Goal: Book appointment/travel/reservation

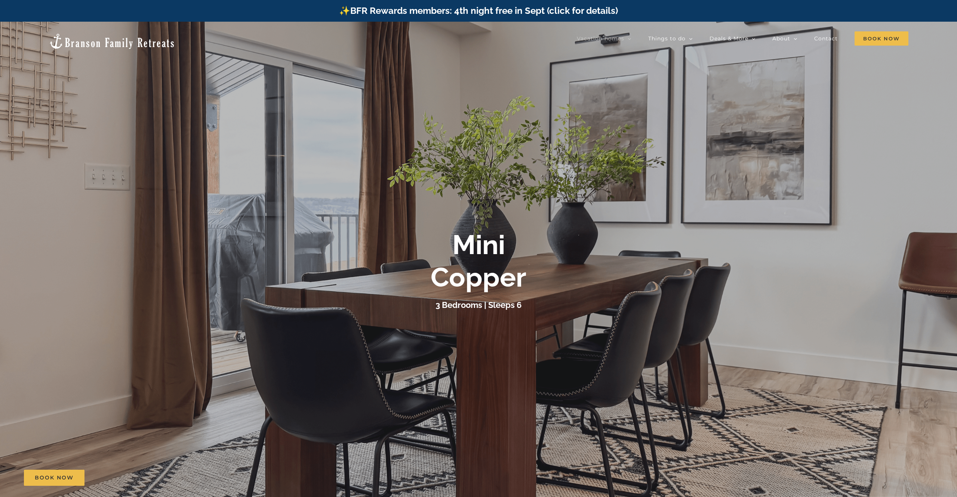
click at [83, 34] on img at bounding box center [112, 41] width 127 height 17
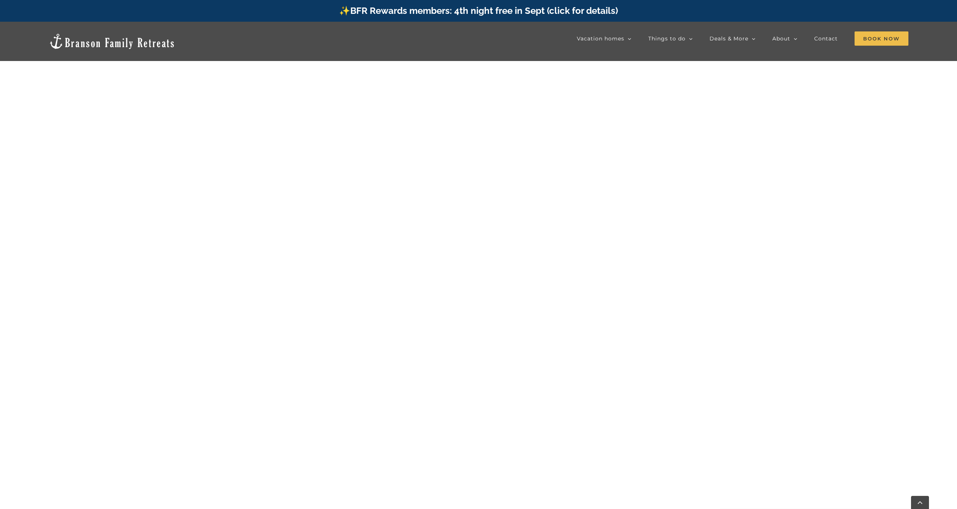
scroll to position [583, 0]
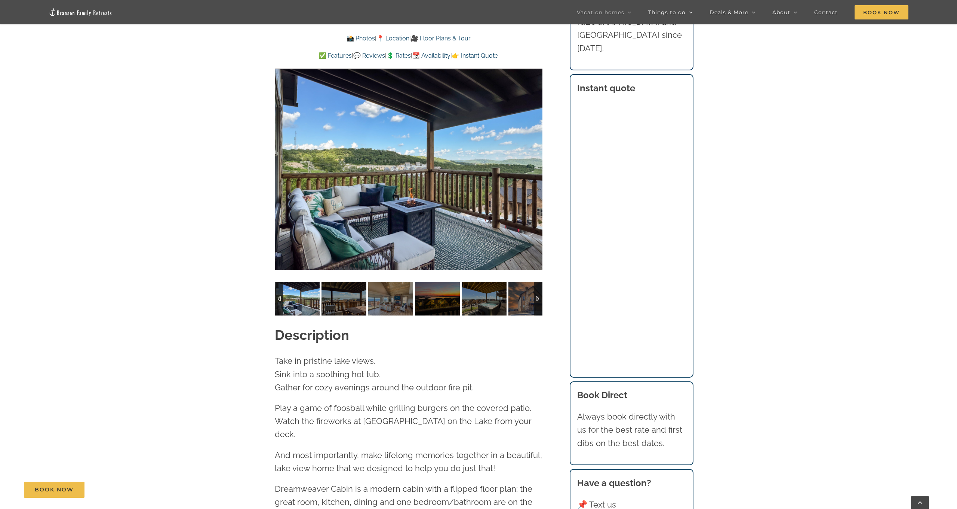
scroll to position [736, 0]
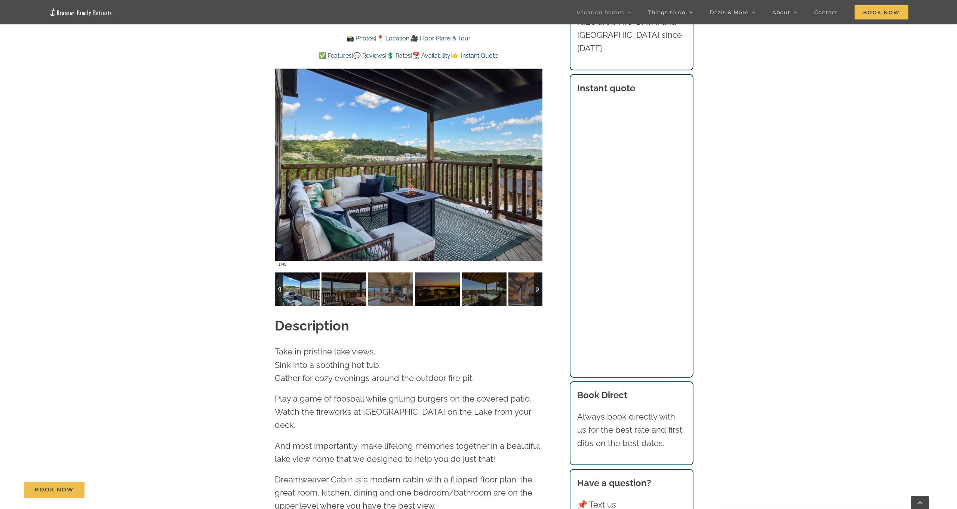
click at [538, 279] on div at bounding box center [538, 289] width 9 height 34
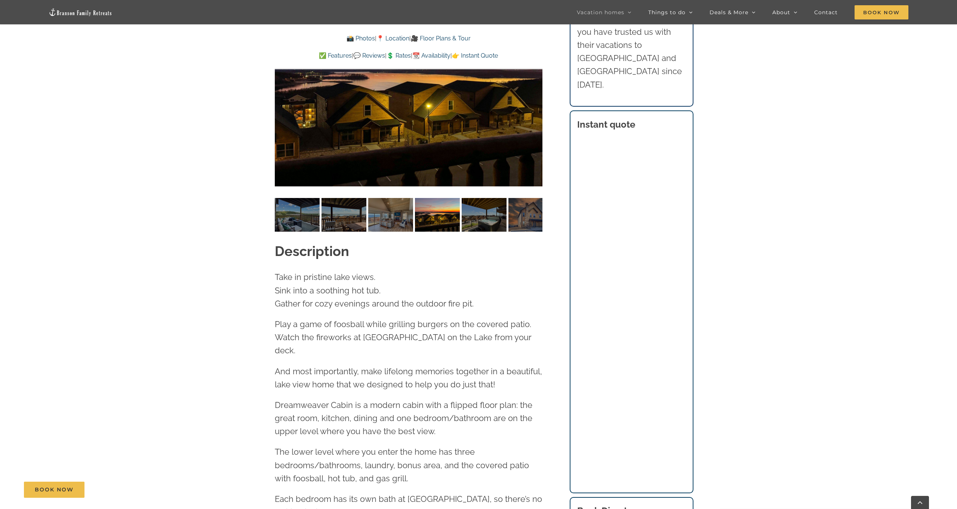
scroll to position [809, 0]
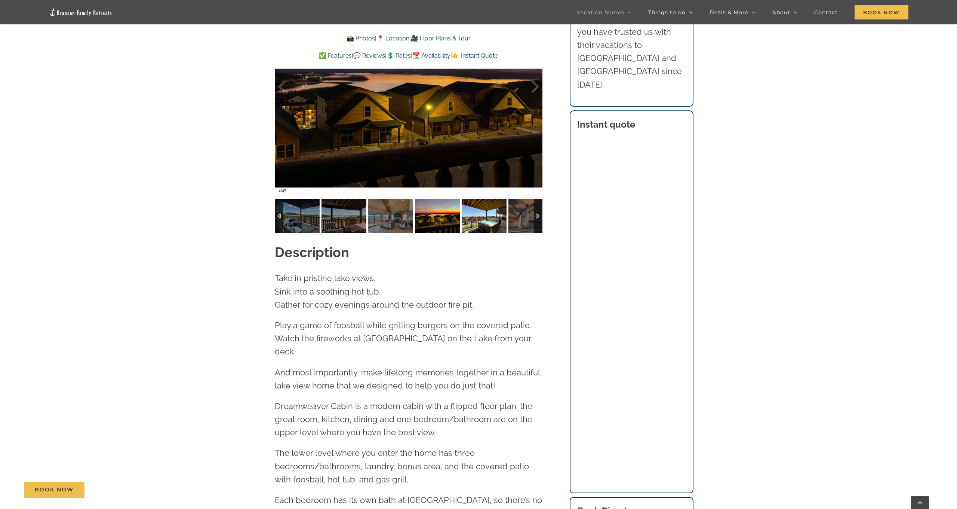
click at [477, 200] on img at bounding box center [484, 216] width 45 height 34
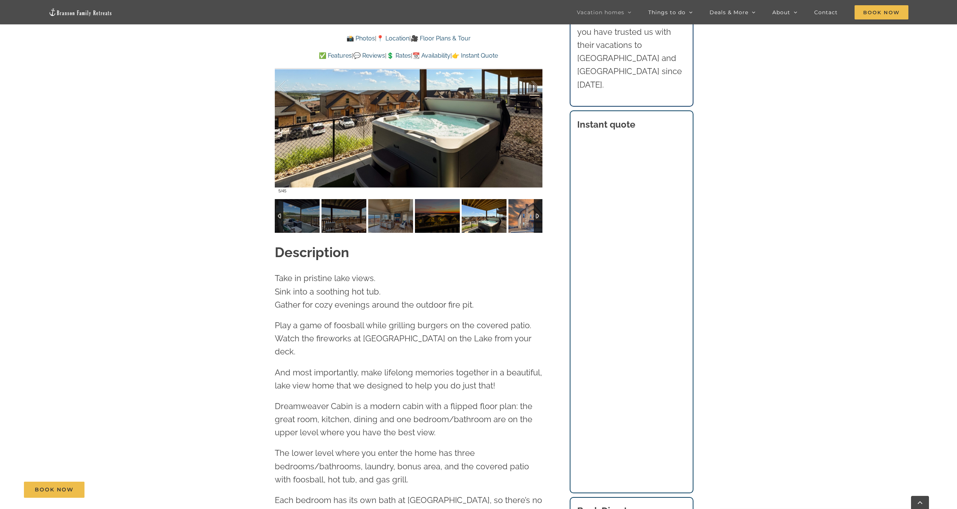
click at [526, 203] on img at bounding box center [531, 216] width 45 height 34
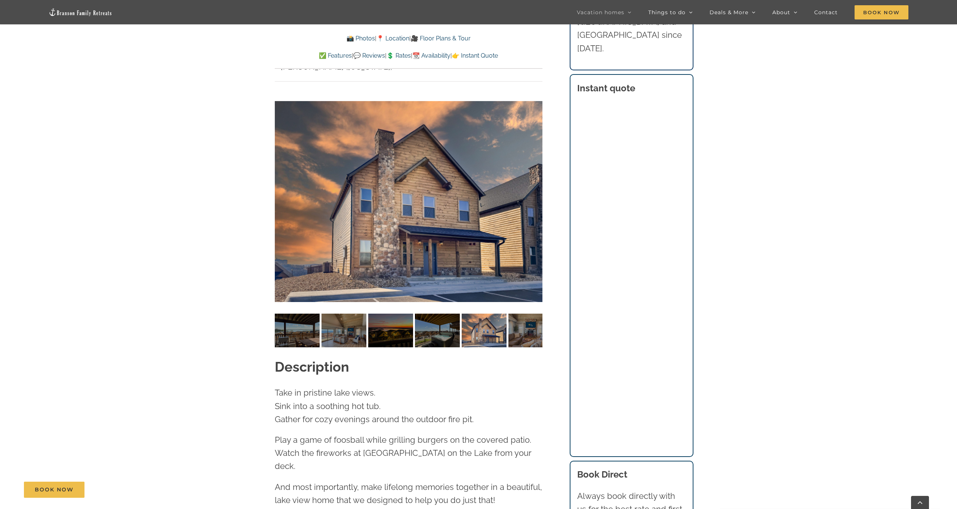
scroll to position [696, 0]
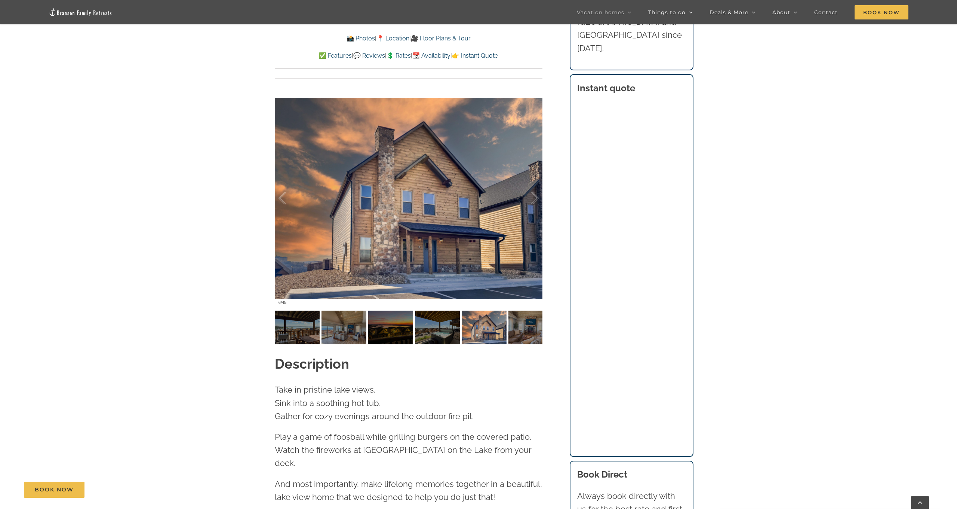
click at [406, 440] on p "Play a game of foosball while grilling burgers on the covered patio. Watch the …" at bounding box center [409, 450] width 268 height 40
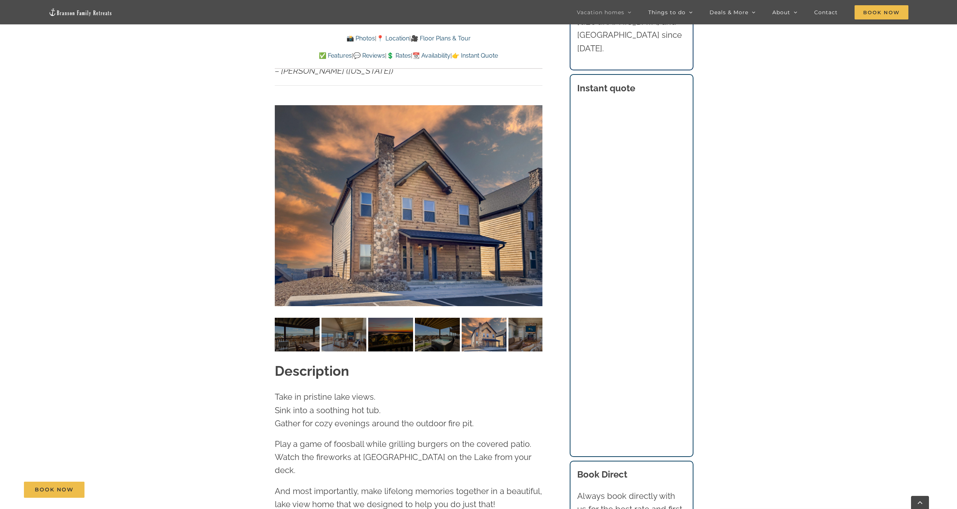
scroll to position [694, 0]
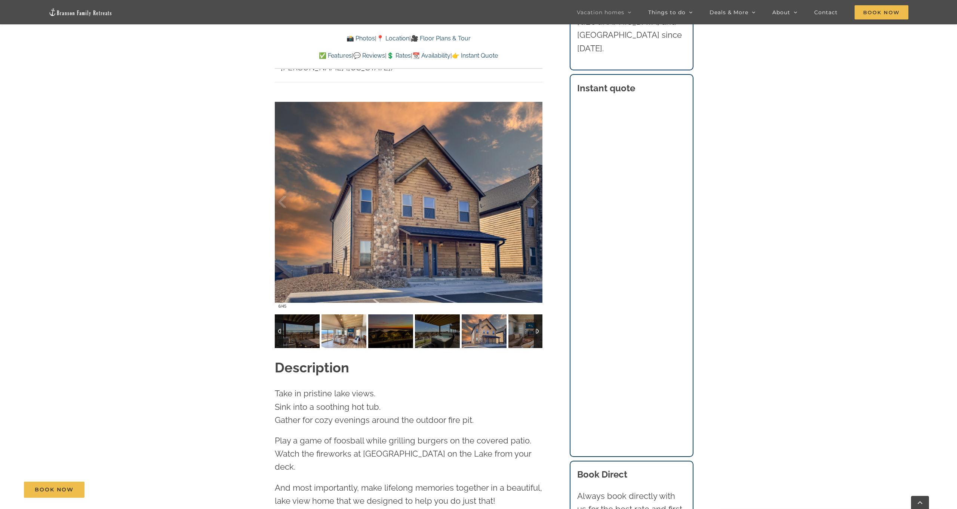
click at [365, 314] on img at bounding box center [344, 331] width 45 height 34
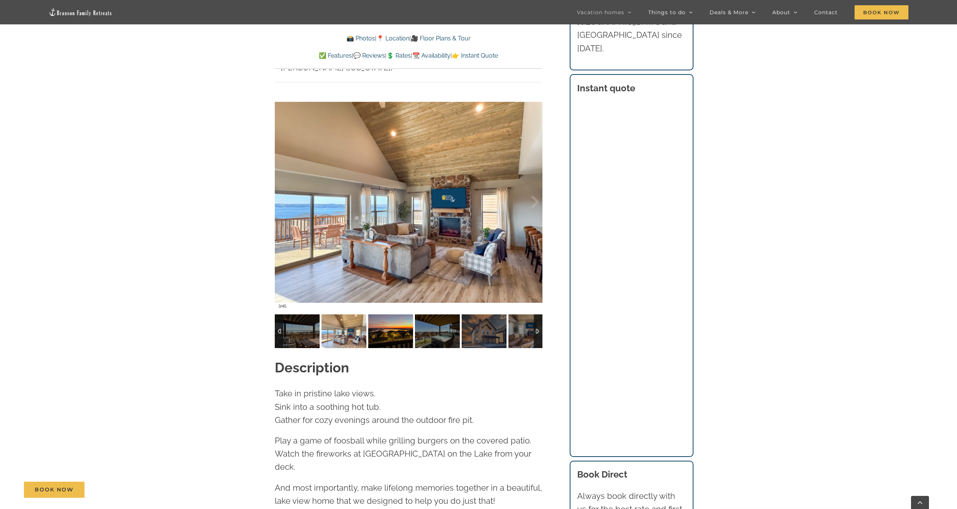
click at [397, 315] on img at bounding box center [390, 331] width 45 height 34
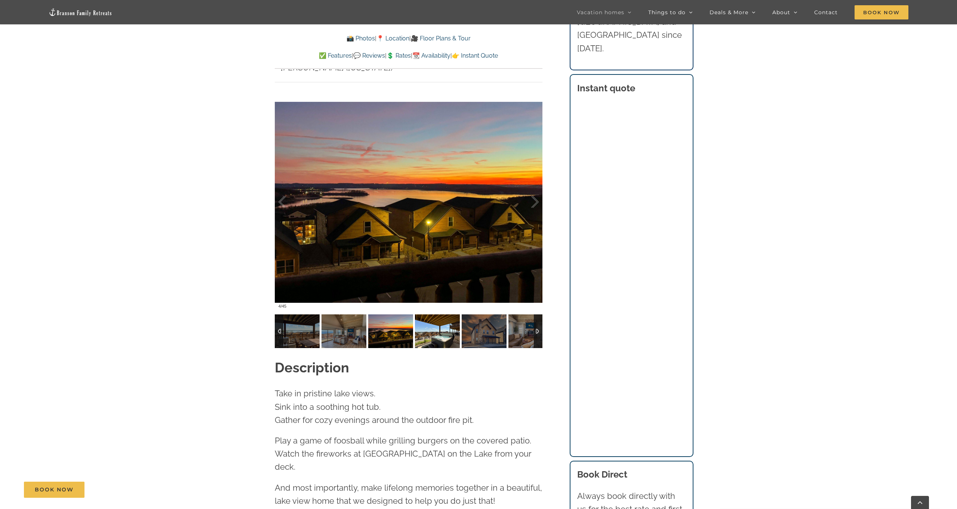
click at [432, 318] on img at bounding box center [437, 331] width 45 height 34
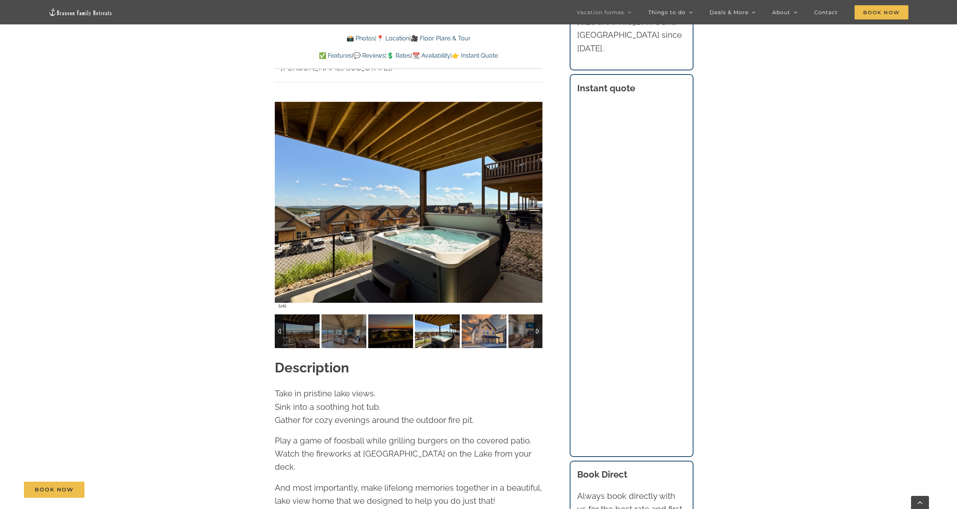
click at [479, 321] on img at bounding box center [484, 331] width 45 height 34
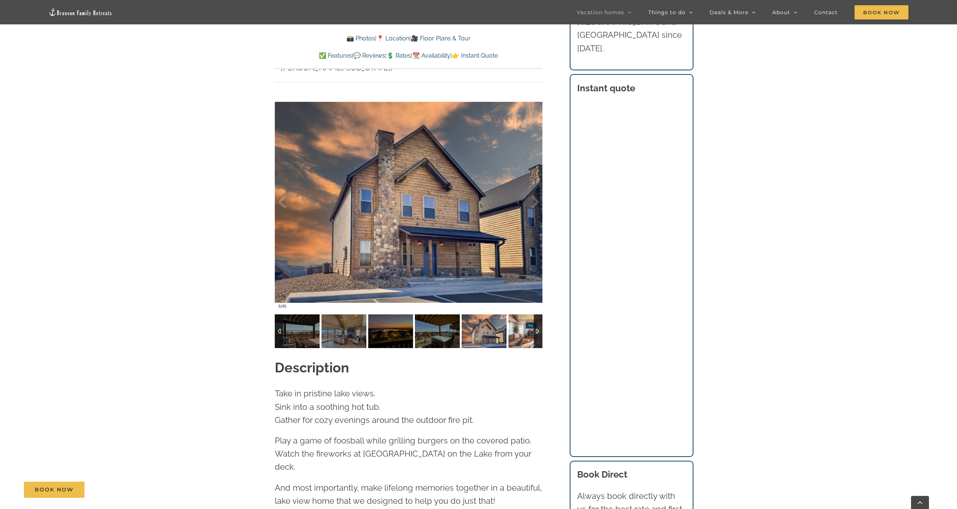
click at [521, 323] on img at bounding box center [531, 331] width 45 height 34
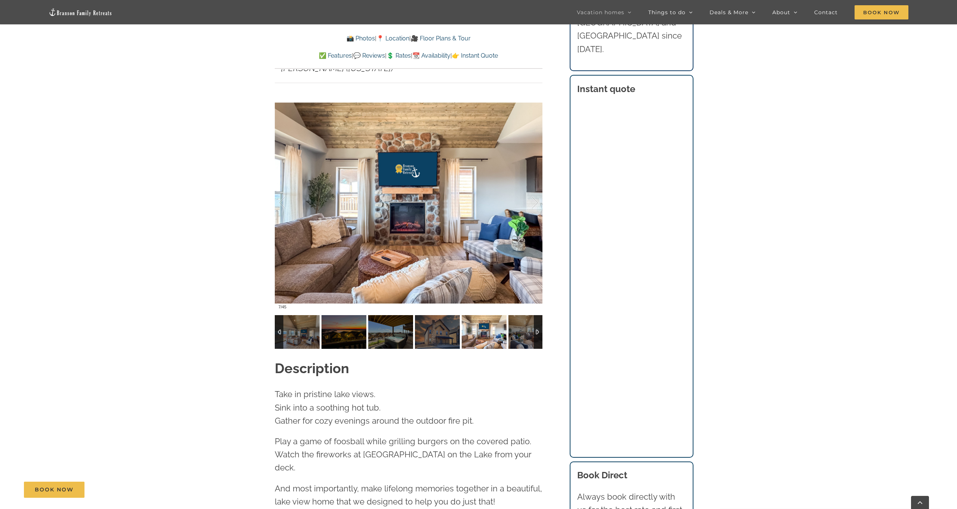
click at [539, 315] on div at bounding box center [538, 332] width 9 height 34
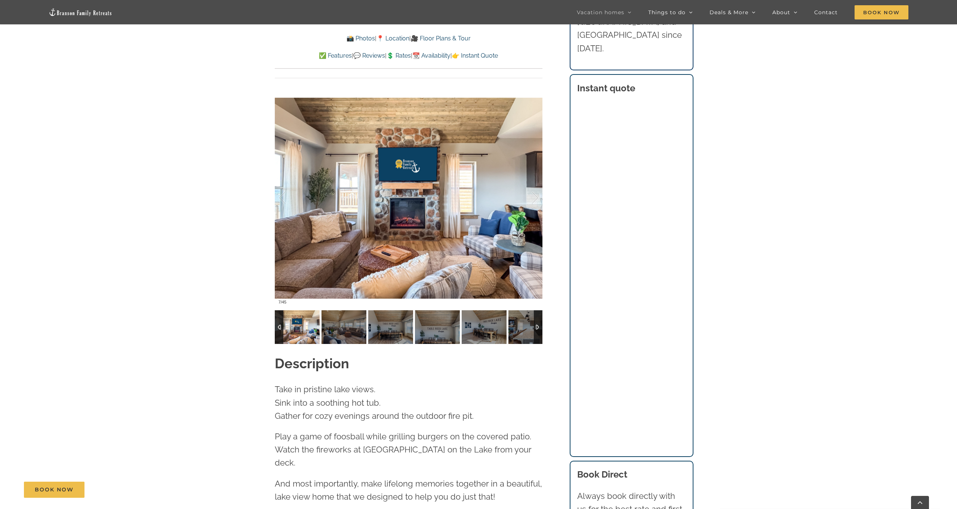
scroll to position [694, 0]
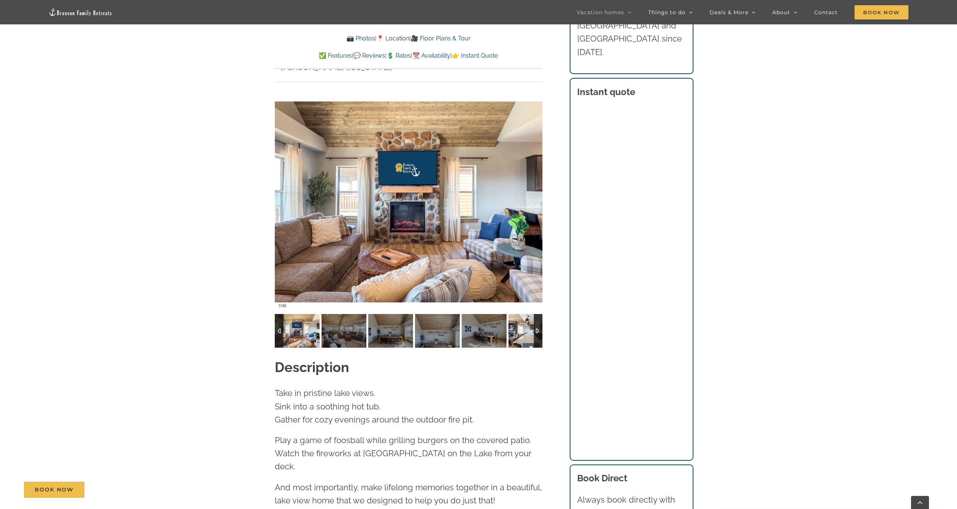
click at [527, 326] on img at bounding box center [531, 331] width 45 height 34
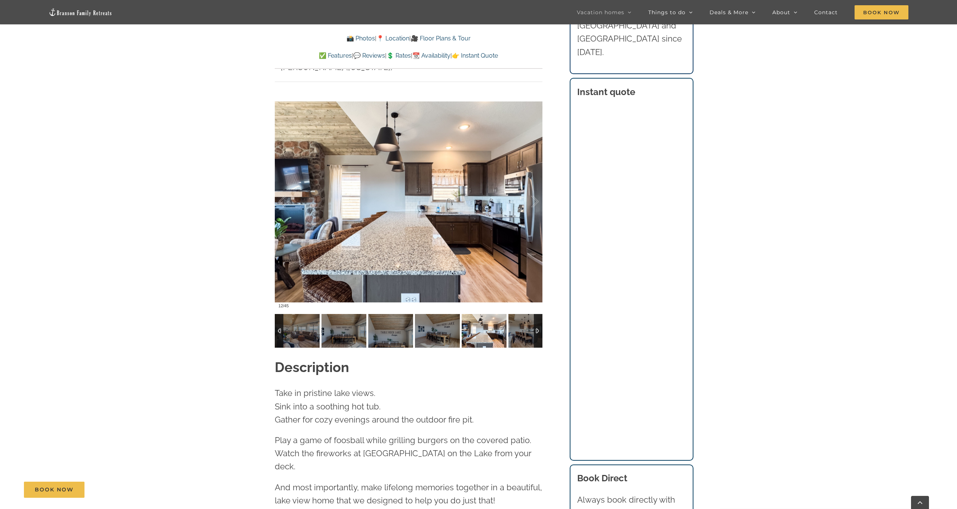
click at [540, 315] on div at bounding box center [538, 331] width 9 height 34
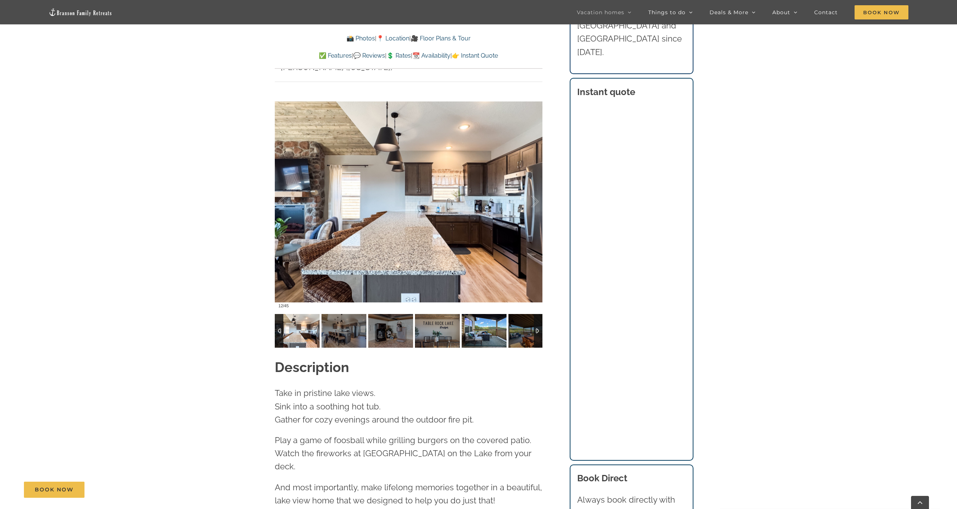
click at [490, 320] on img at bounding box center [484, 331] width 45 height 34
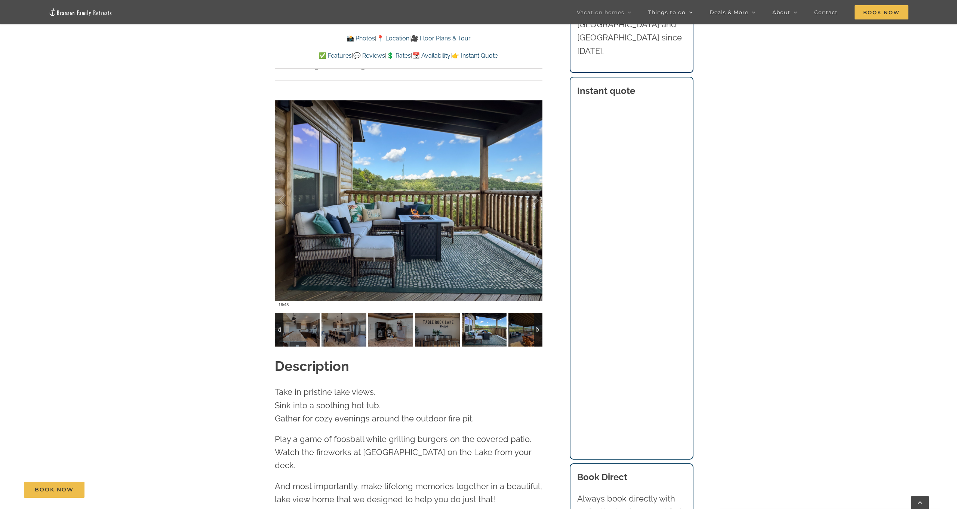
click at [541, 315] on div at bounding box center [538, 330] width 9 height 34
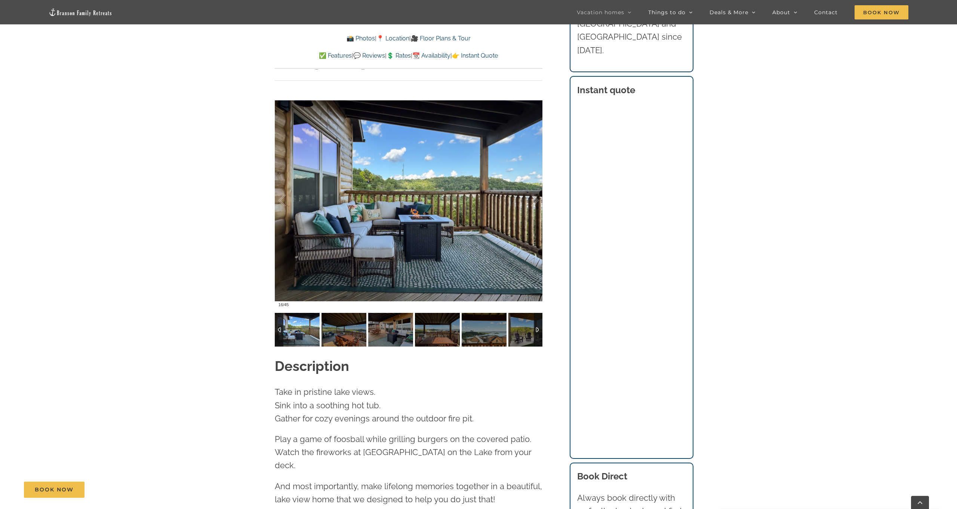
scroll to position [696, 0]
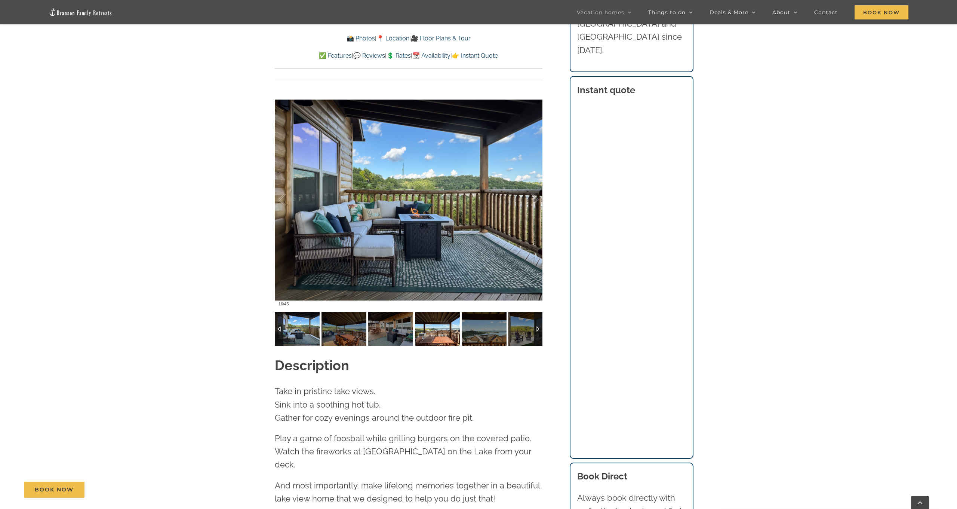
click at [442, 318] on img at bounding box center [437, 329] width 45 height 34
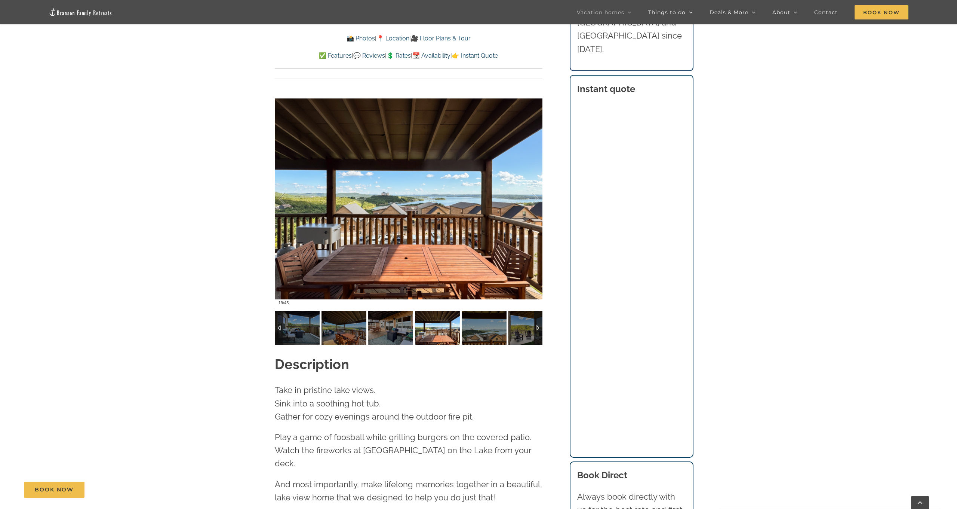
click at [540, 312] on div at bounding box center [538, 328] width 9 height 34
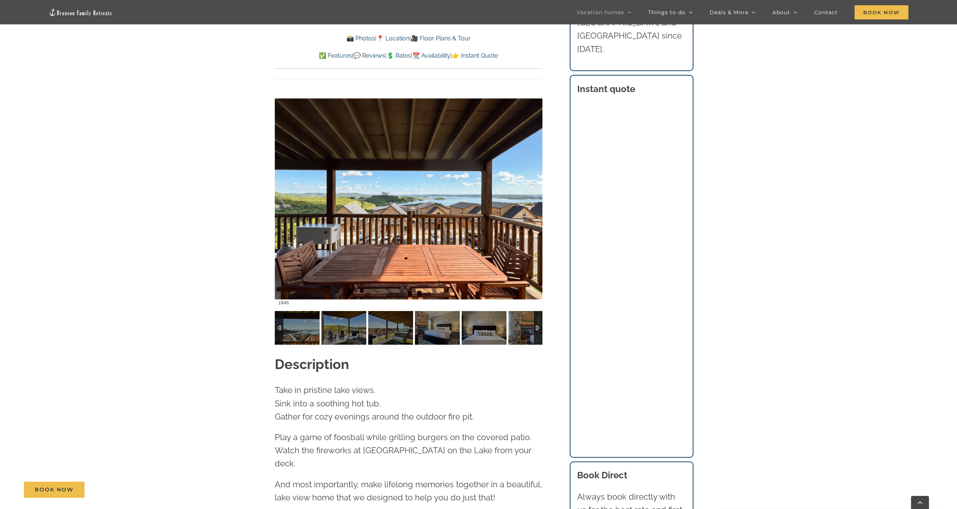
scroll to position [699, 0]
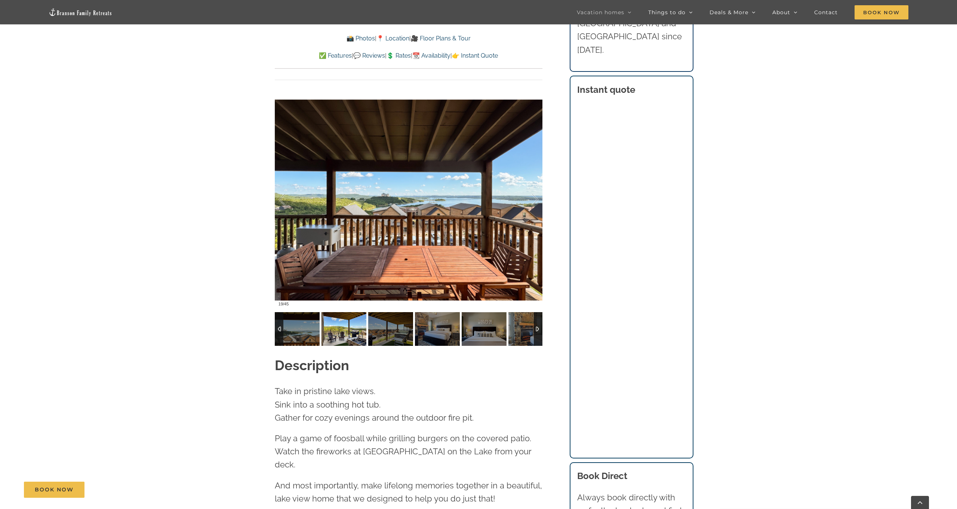
click at [349, 314] on img at bounding box center [344, 329] width 45 height 34
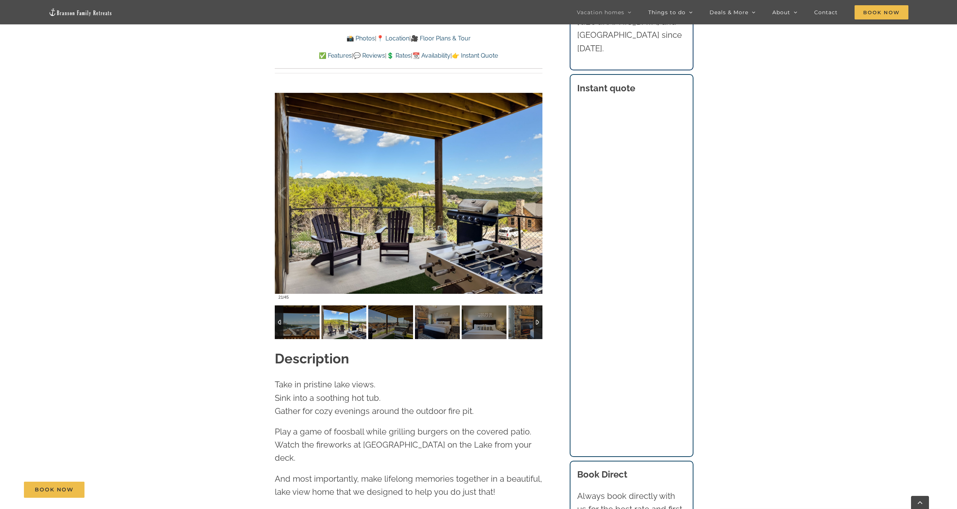
scroll to position [705, 0]
click at [388, 315] on img at bounding box center [390, 322] width 45 height 34
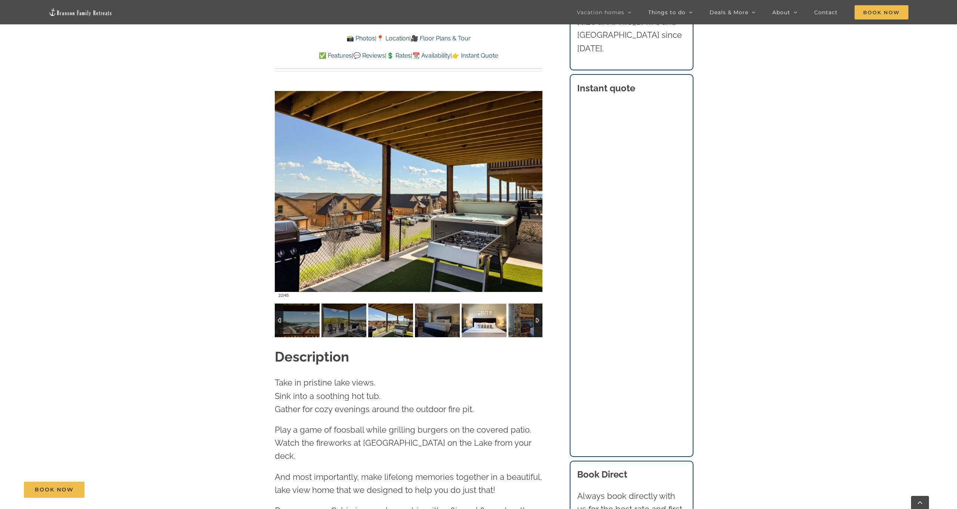
scroll to position [706, 0]
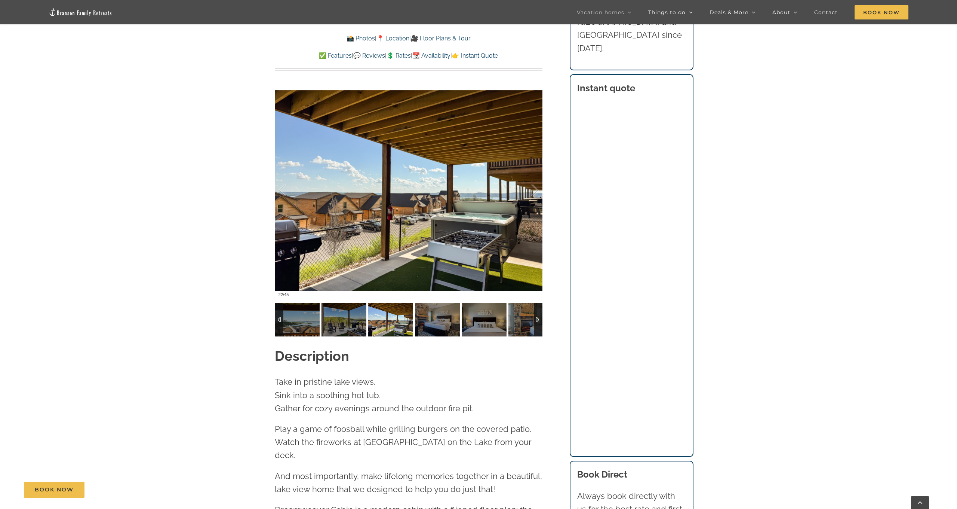
click at [541, 304] on div at bounding box center [538, 320] width 9 height 34
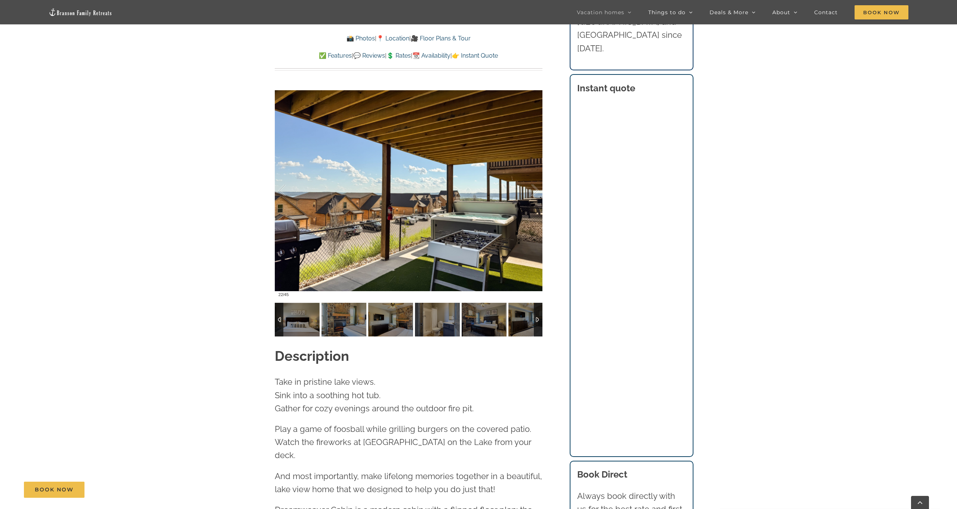
scroll to position [706, -1]
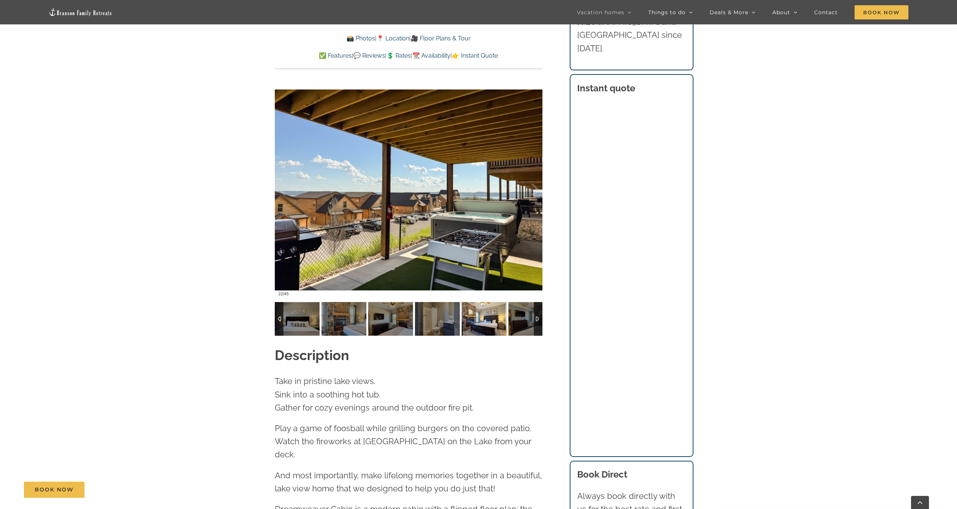
click at [480, 302] on img at bounding box center [484, 319] width 45 height 34
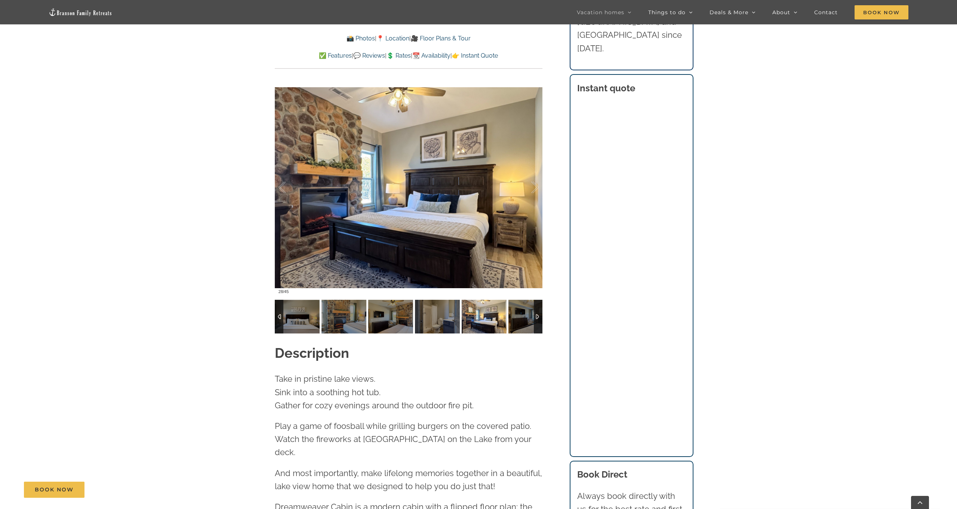
click at [542, 300] on div at bounding box center [538, 317] width 9 height 34
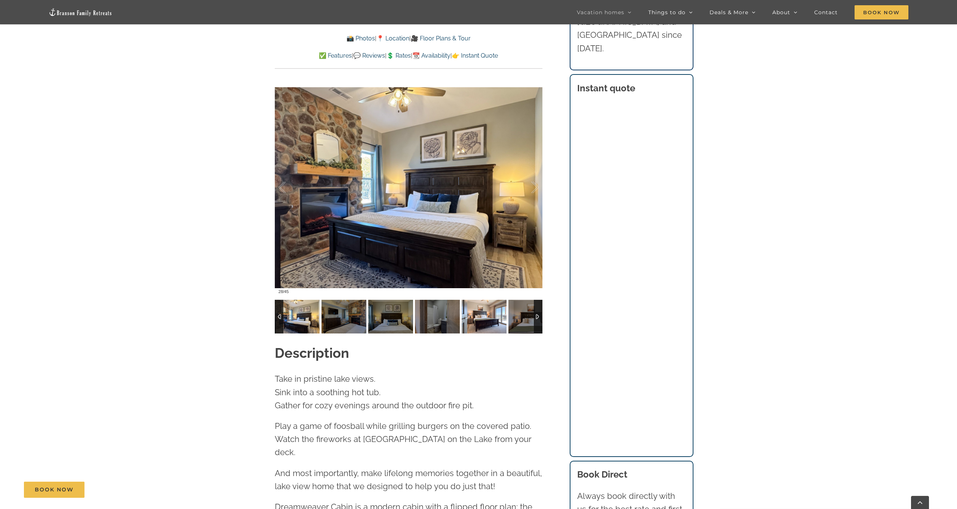
click at [482, 301] on img at bounding box center [484, 317] width 45 height 34
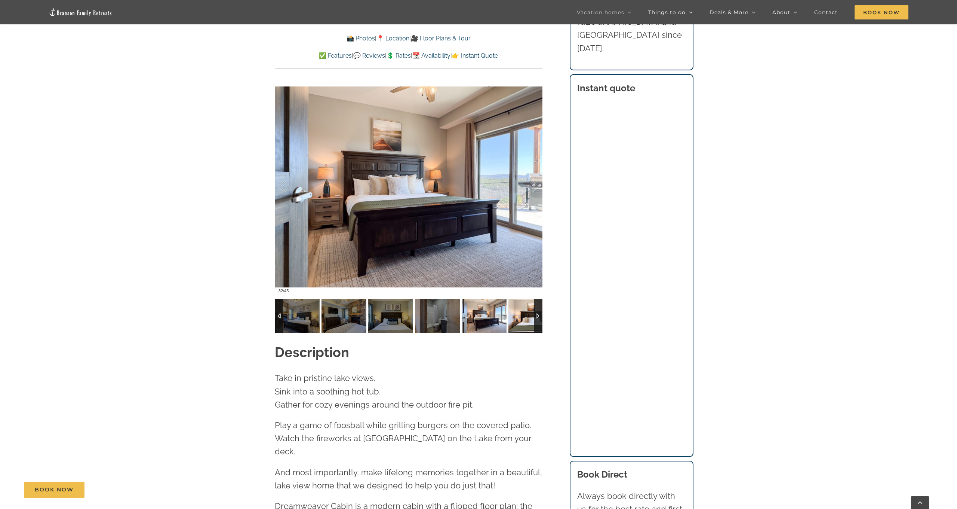
click at [527, 300] on img at bounding box center [531, 316] width 45 height 34
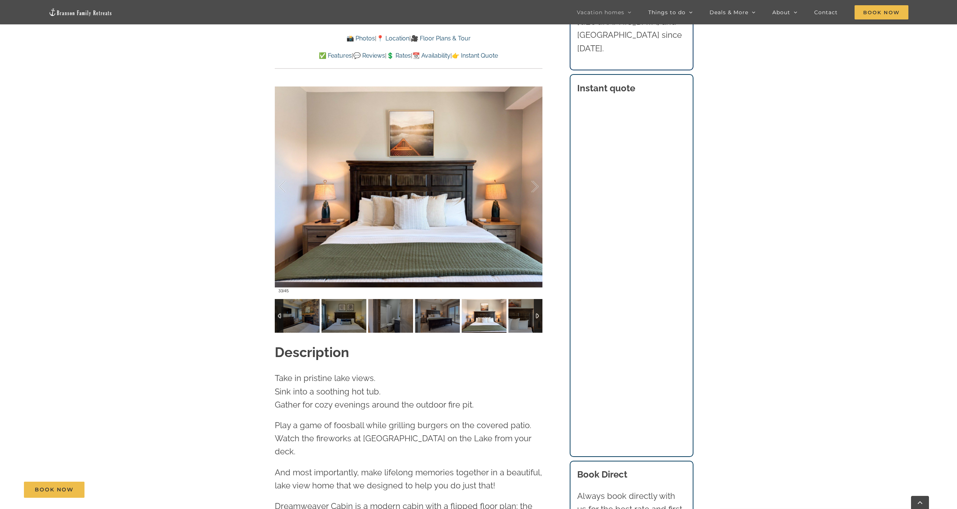
click at [541, 301] on div at bounding box center [538, 316] width 9 height 34
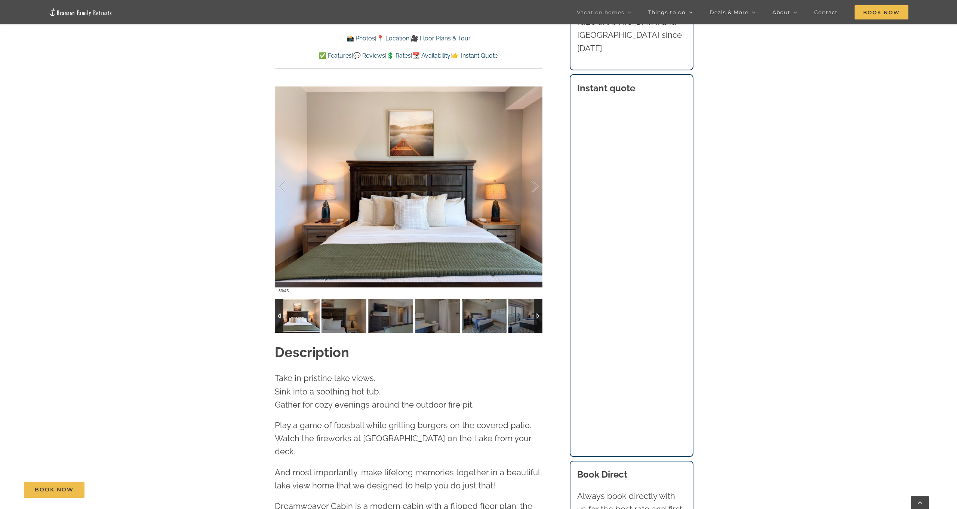
scroll to position [710, -1]
click at [493, 303] on img at bounding box center [484, 315] width 45 height 34
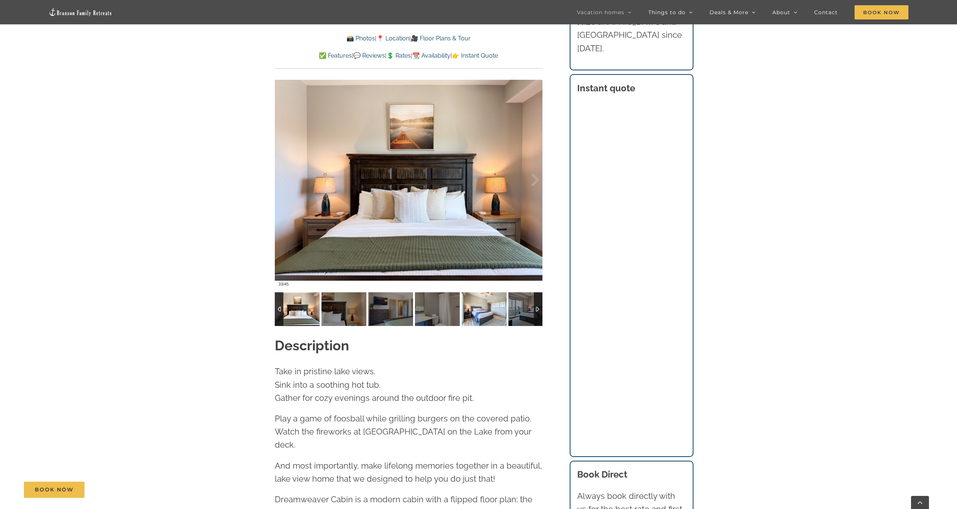
scroll to position [715, -1]
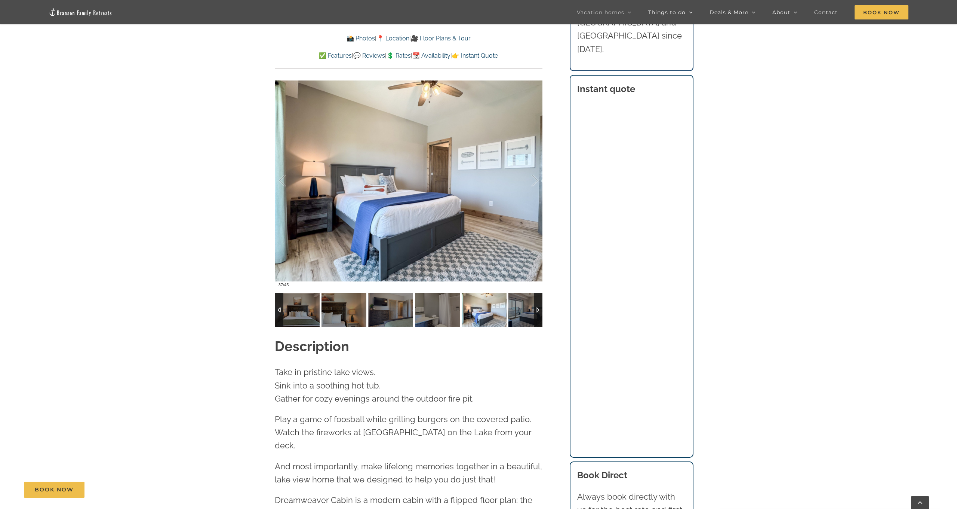
click at [541, 303] on div at bounding box center [538, 310] width 9 height 34
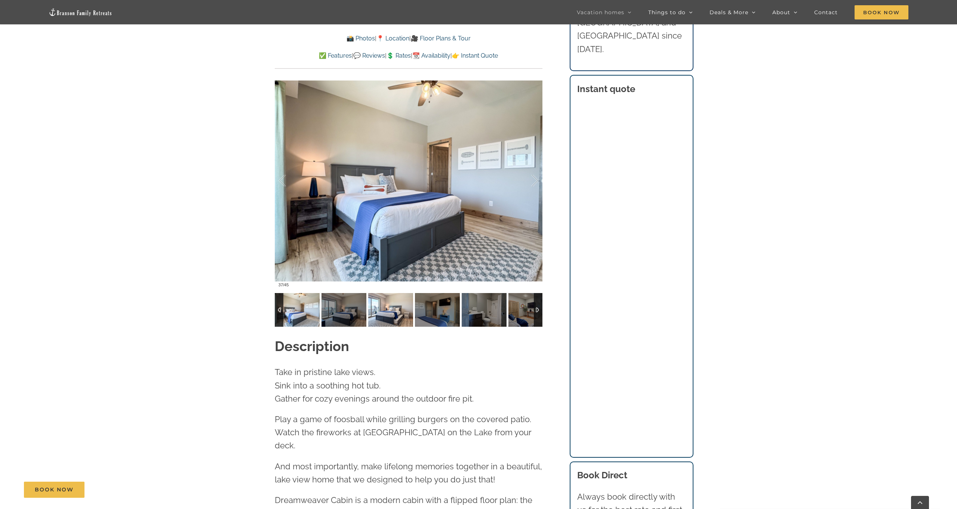
click at [380, 294] on img at bounding box center [390, 310] width 45 height 34
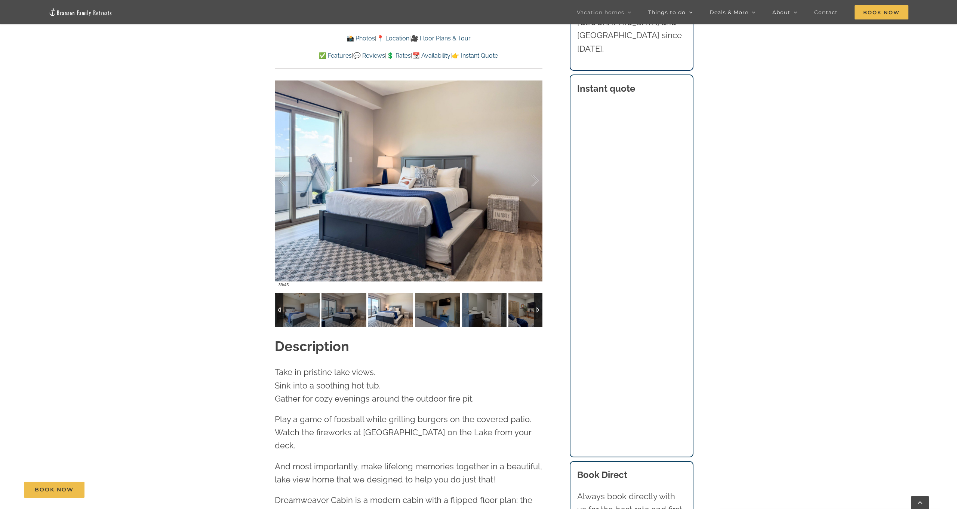
scroll to position [717, -1]
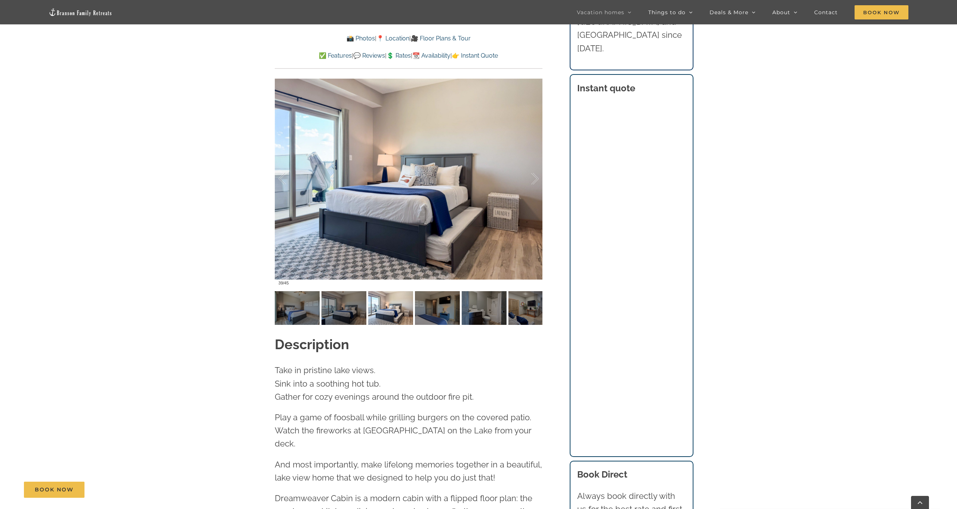
click at [544, 293] on div "Dreamweaver Cabin Your dream view of Table Rock Lake and the Ozark Mountains is…" at bounding box center [409, 91] width 298 height 467
click at [540, 294] on div at bounding box center [538, 308] width 9 height 34
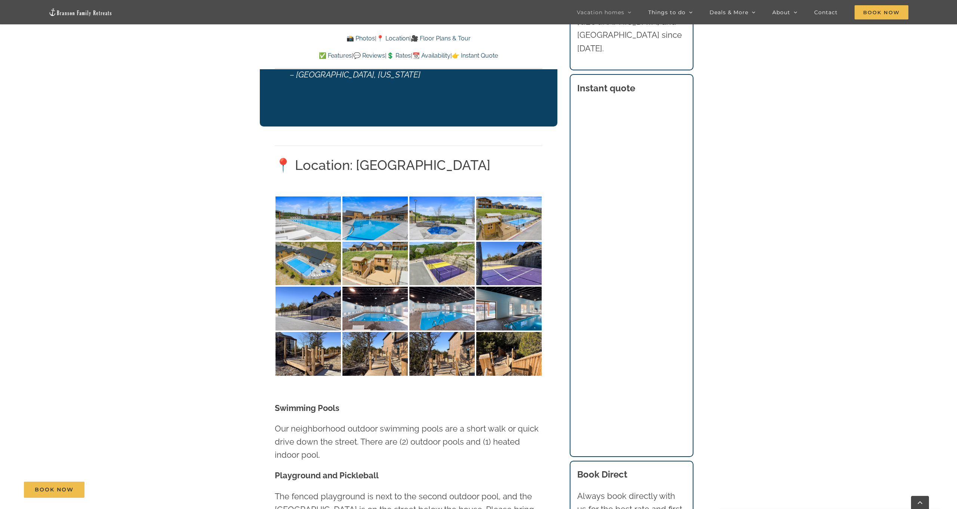
scroll to position [1610, 0]
click at [377, 242] on img at bounding box center [375, 264] width 65 height 44
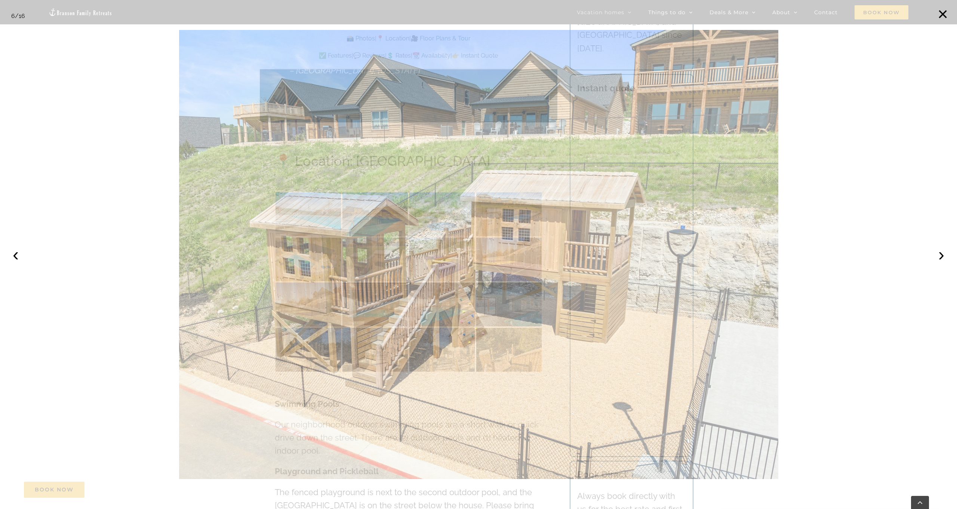
scroll to position [1614, 0]
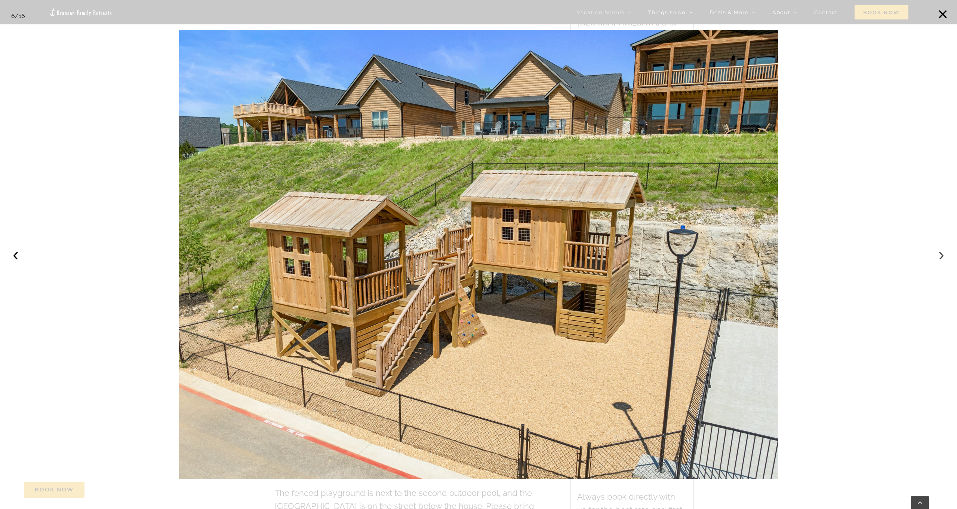
click at [941, 255] on button "›" at bounding box center [941, 254] width 16 height 16
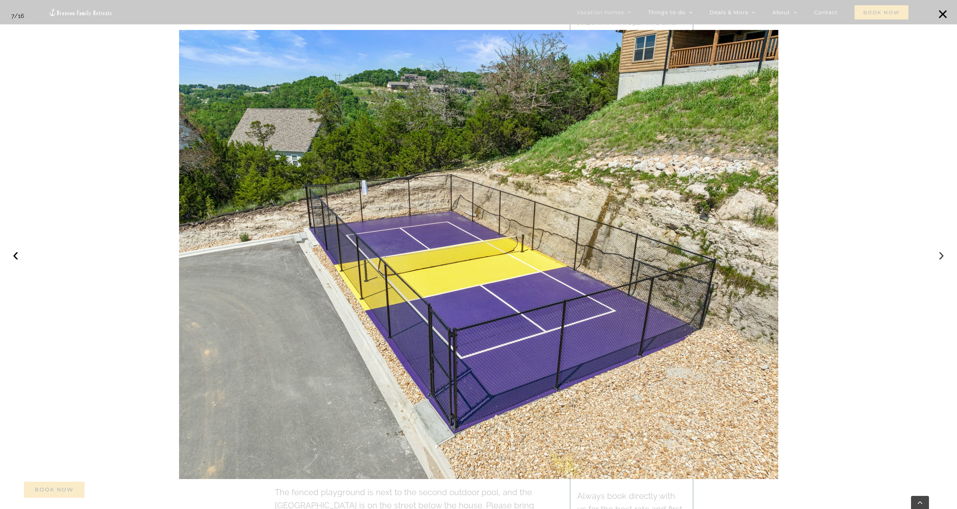
scroll to position [1613, 0]
click at [941, 255] on button "›" at bounding box center [941, 254] width 16 height 16
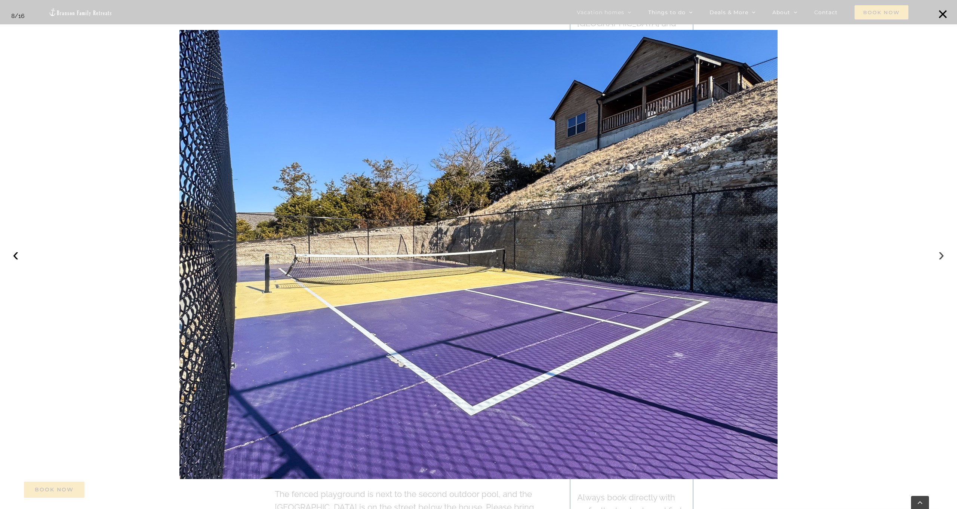
click at [941, 255] on button "›" at bounding box center [941, 254] width 16 height 16
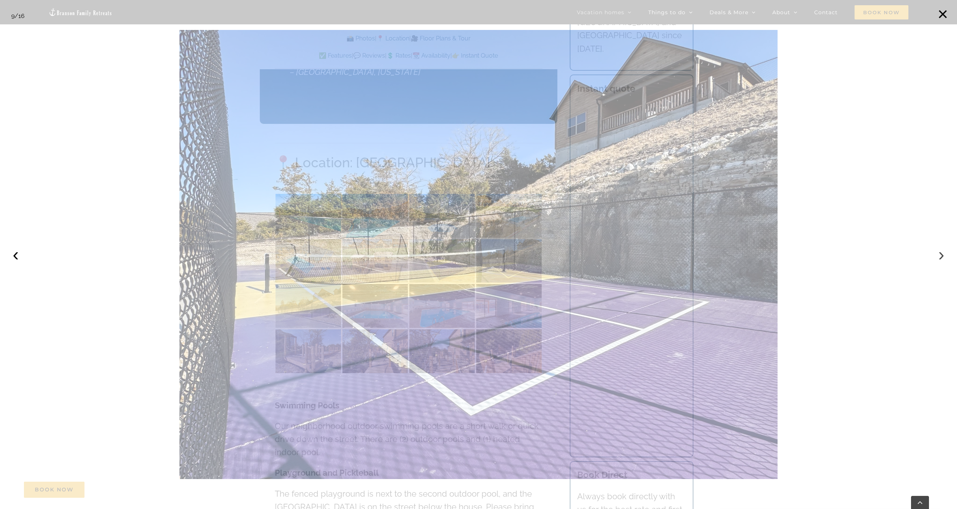
scroll to position [1614, 0]
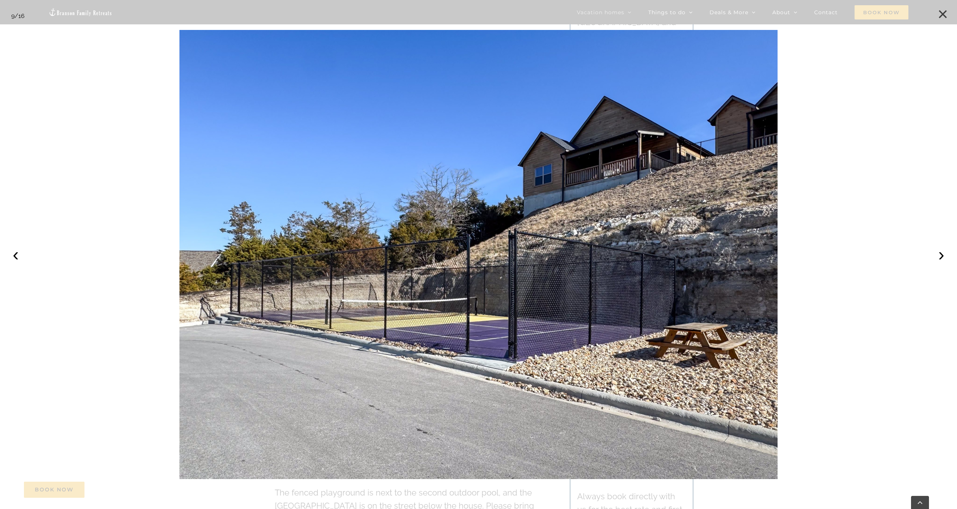
click at [938, 15] on button "×" at bounding box center [943, 14] width 16 height 16
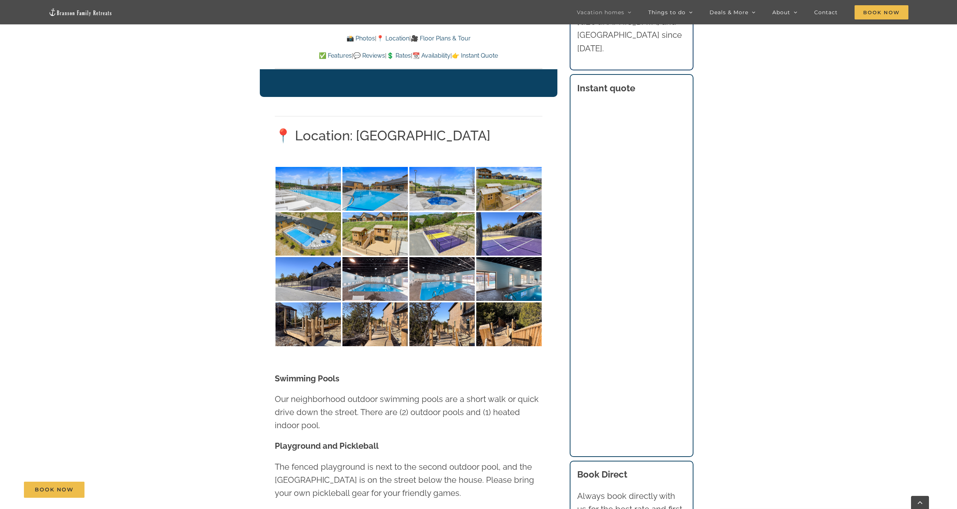
scroll to position [1641, 0]
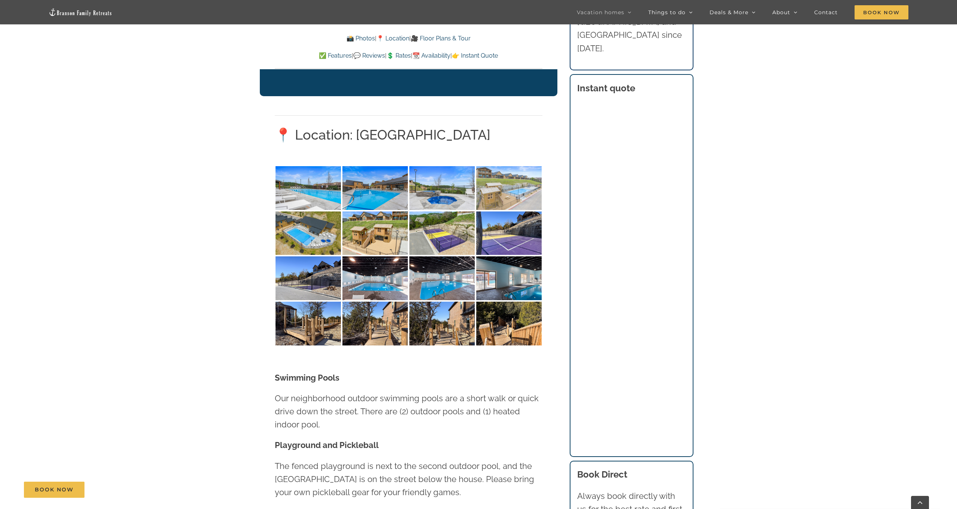
click at [507, 166] on img at bounding box center [508, 188] width 65 height 44
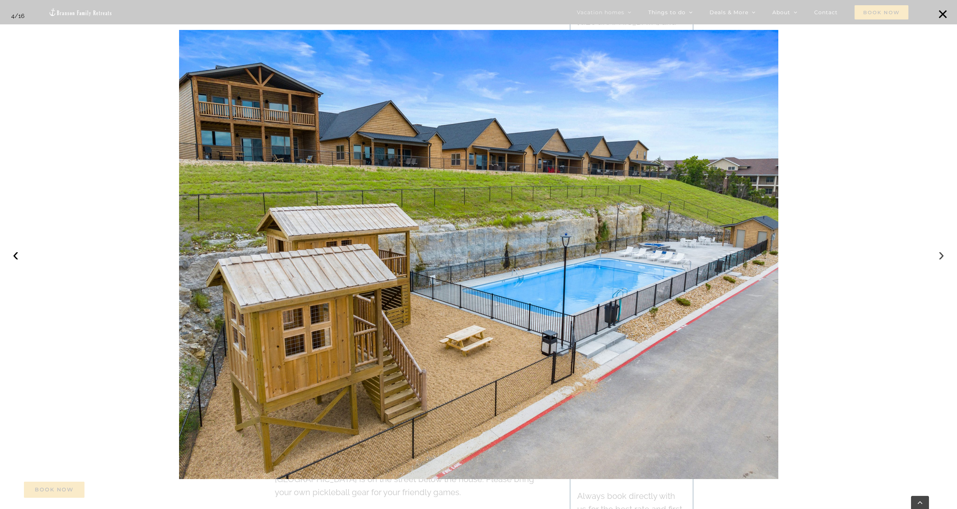
click at [940, 254] on button "›" at bounding box center [941, 254] width 16 height 16
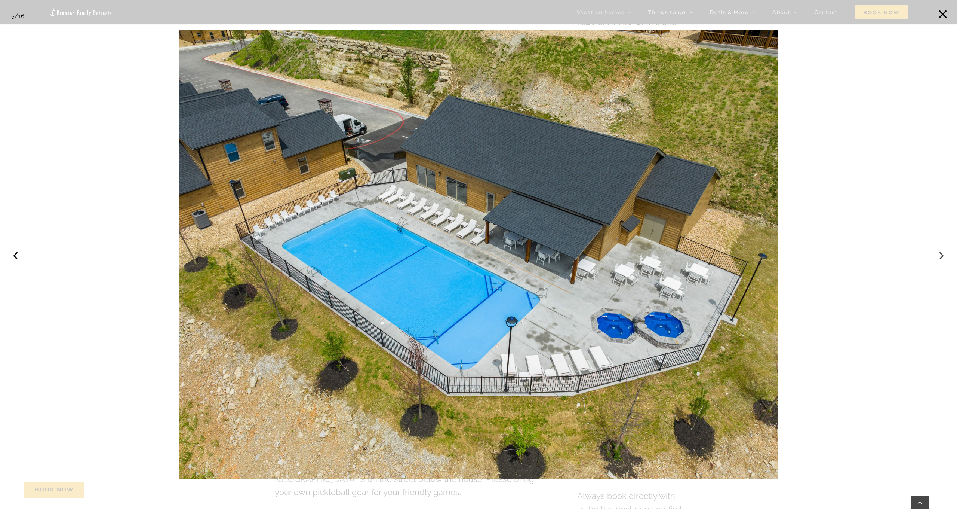
click at [942, 255] on button "›" at bounding box center [941, 254] width 16 height 16
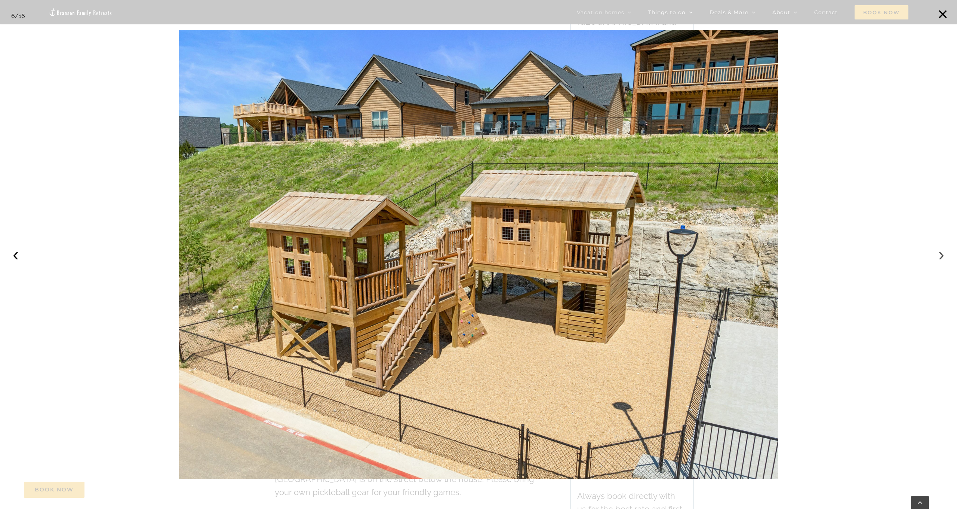
click at [942, 255] on button "›" at bounding box center [941, 254] width 16 height 16
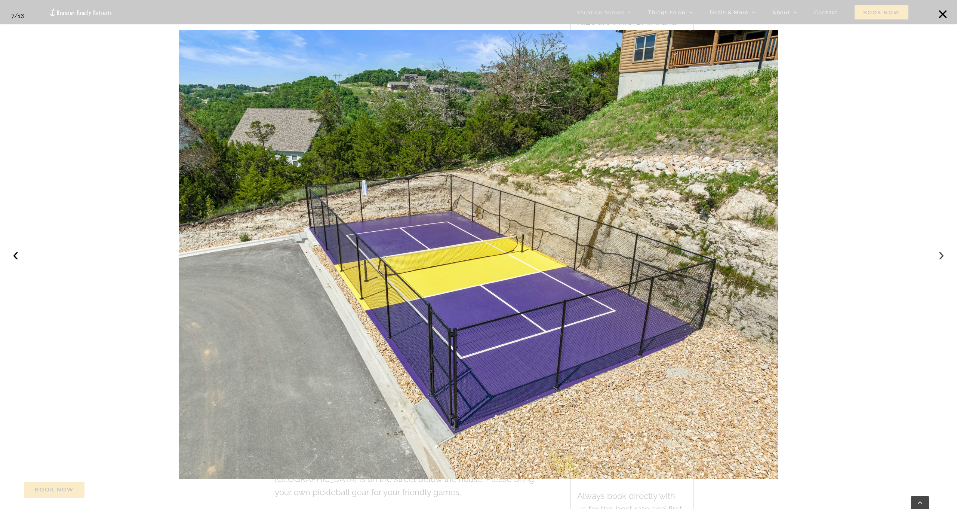
click at [942, 255] on button "›" at bounding box center [941, 254] width 16 height 16
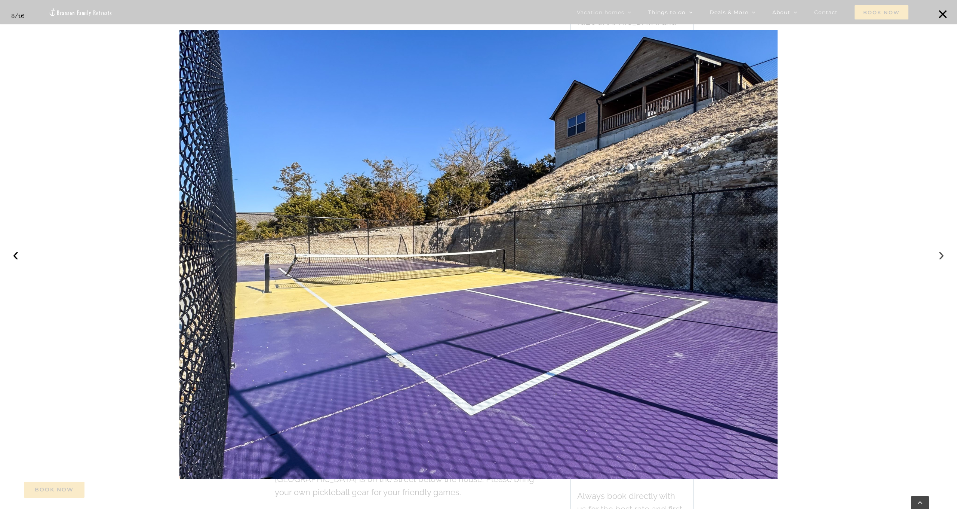
click at [942, 255] on button "›" at bounding box center [941, 254] width 16 height 16
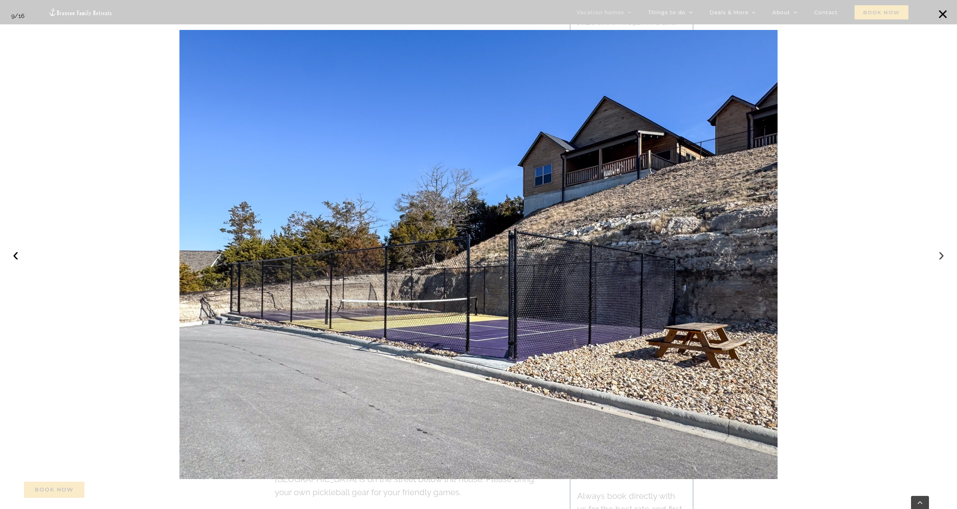
click at [942, 255] on button "›" at bounding box center [941, 254] width 16 height 16
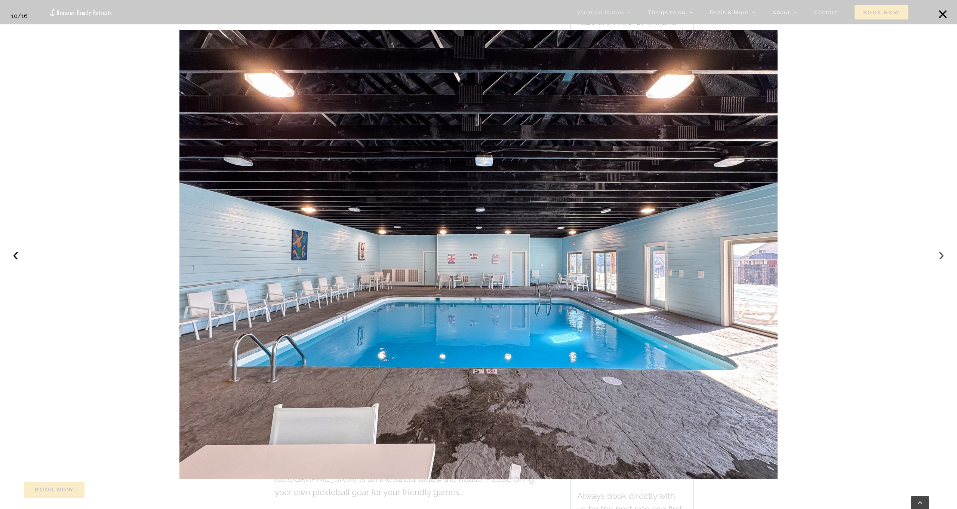
click at [942, 255] on button "›" at bounding box center [941, 254] width 16 height 16
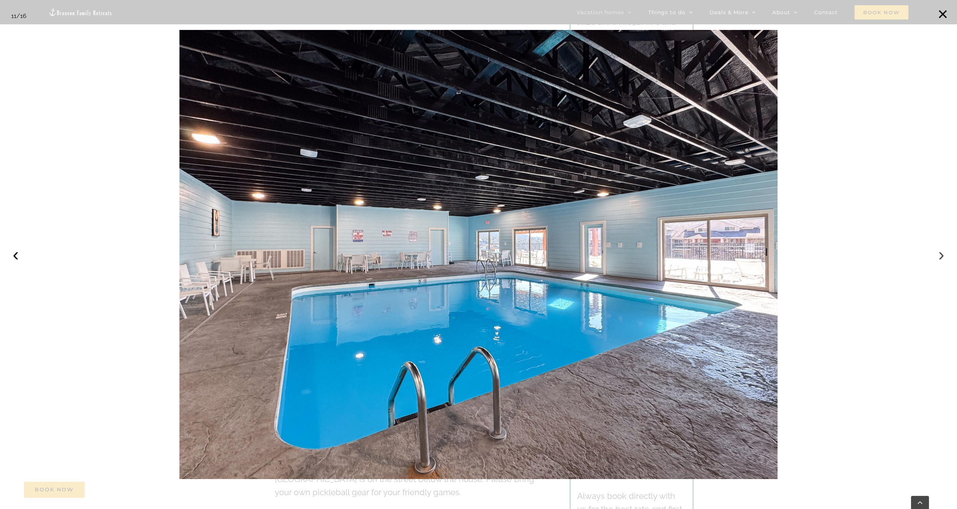
click at [942, 255] on button "›" at bounding box center [941, 254] width 16 height 16
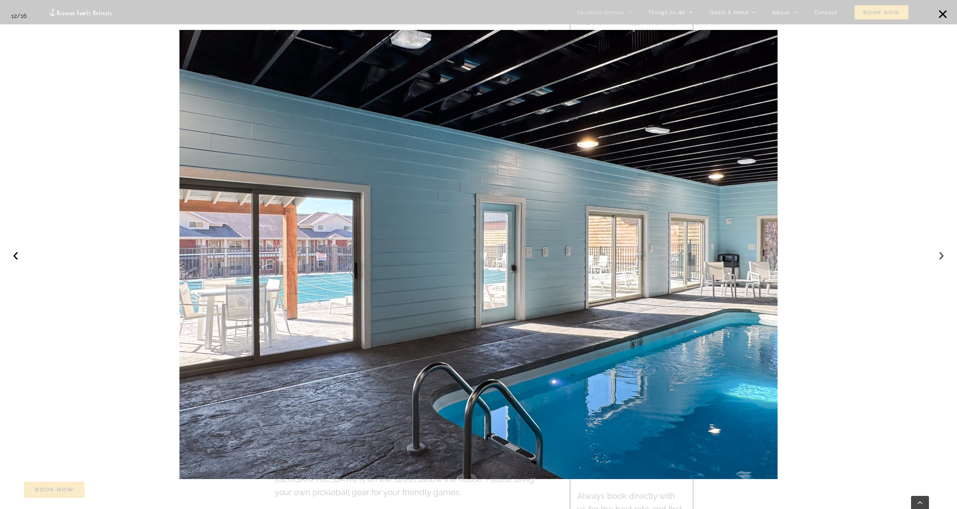
click at [942, 255] on button "›" at bounding box center [941, 254] width 16 height 16
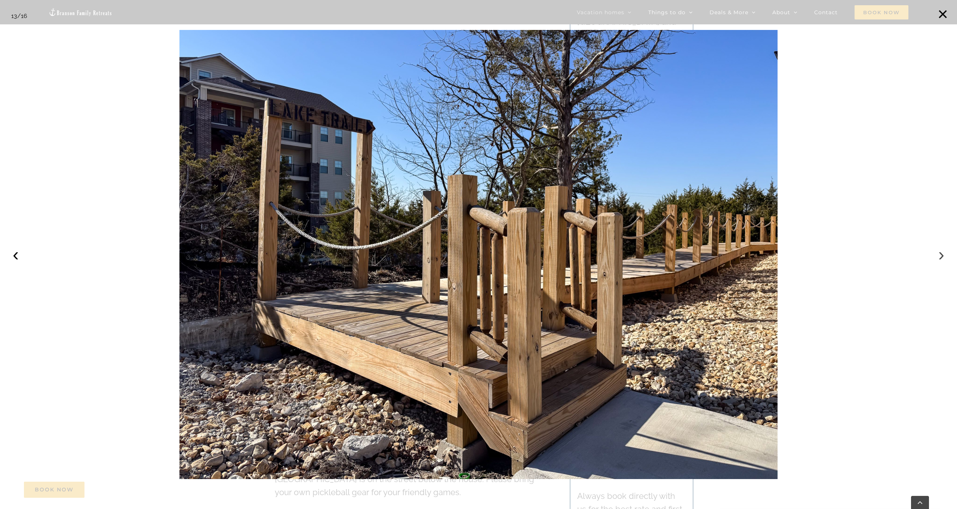
click at [942, 255] on button "›" at bounding box center [941, 254] width 16 height 16
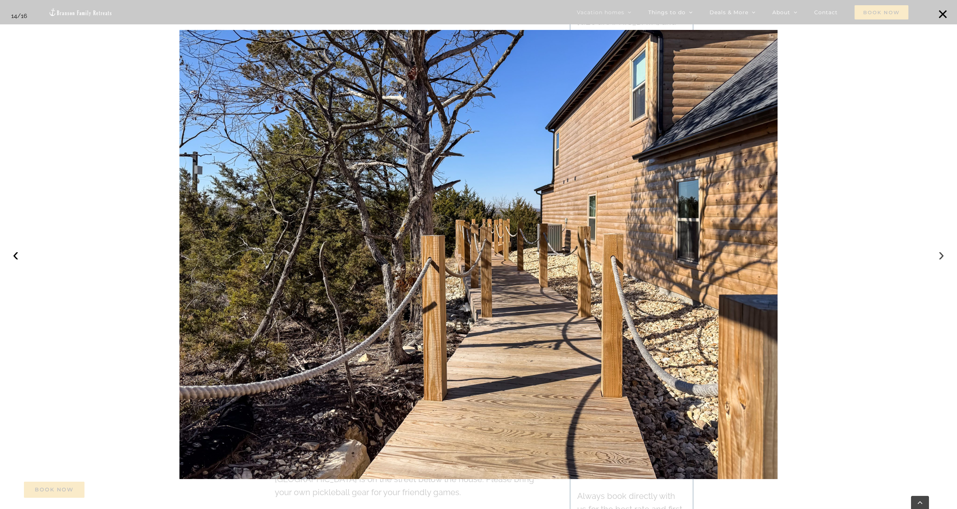
click at [942, 255] on button "›" at bounding box center [941, 254] width 16 height 16
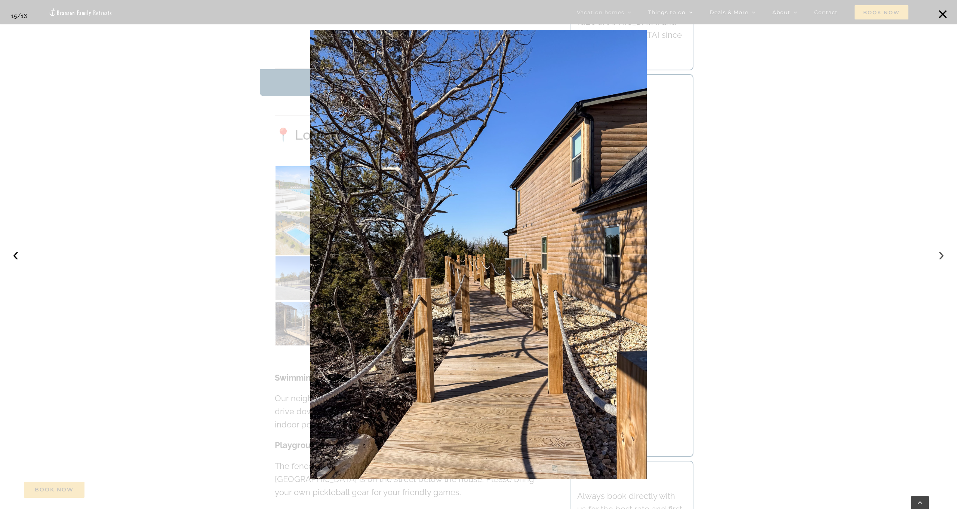
click at [942, 255] on button "›" at bounding box center [941, 254] width 16 height 16
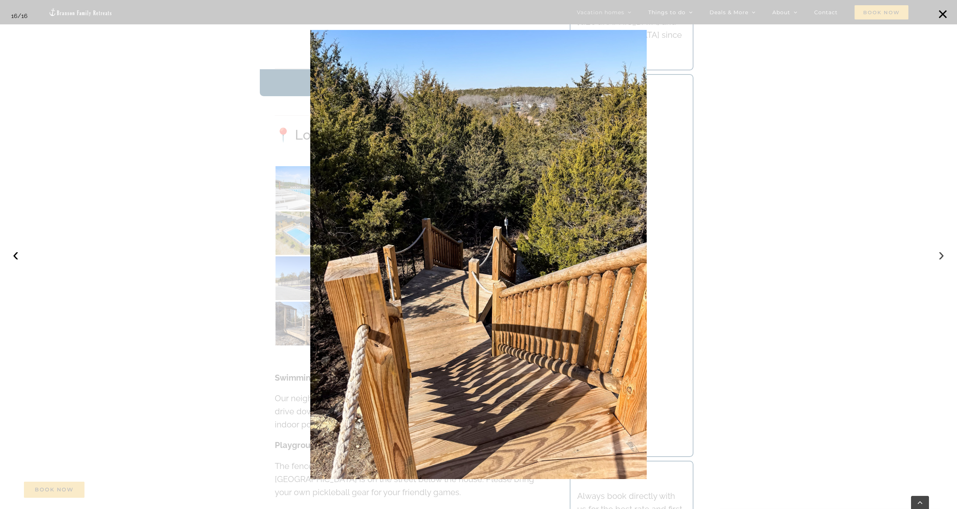
click at [942, 255] on button "›" at bounding box center [941, 254] width 16 height 16
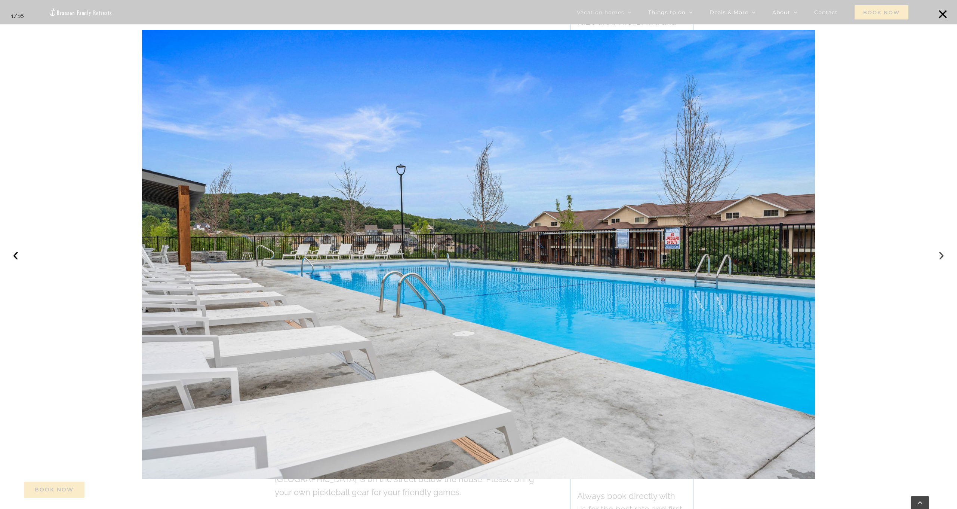
click at [942, 255] on button "›" at bounding box center [941, 254] width 16 height 16
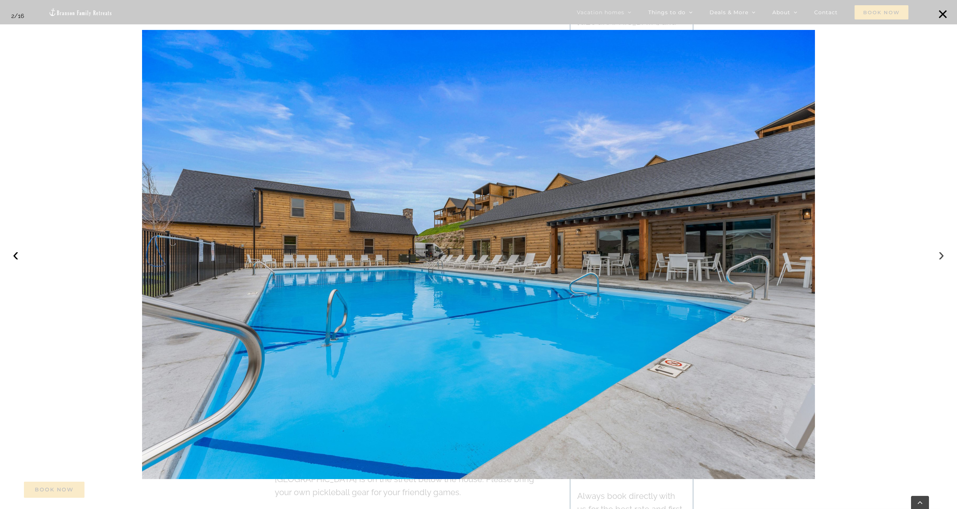
click at [942, 255] on button "›" at bounding box center [941, 254] width 16 height 16
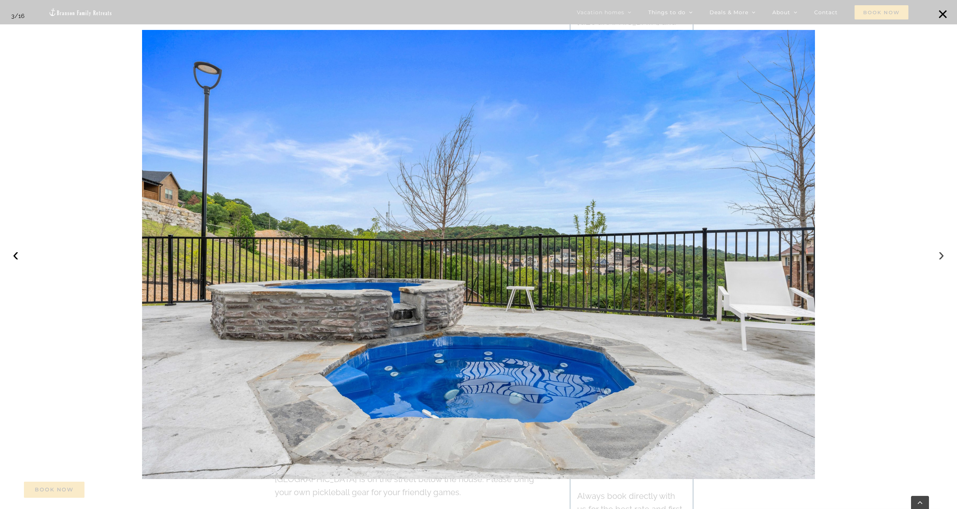
click at [942, 255] on button "›" at bounding box center [941, 254] width 16 height 16
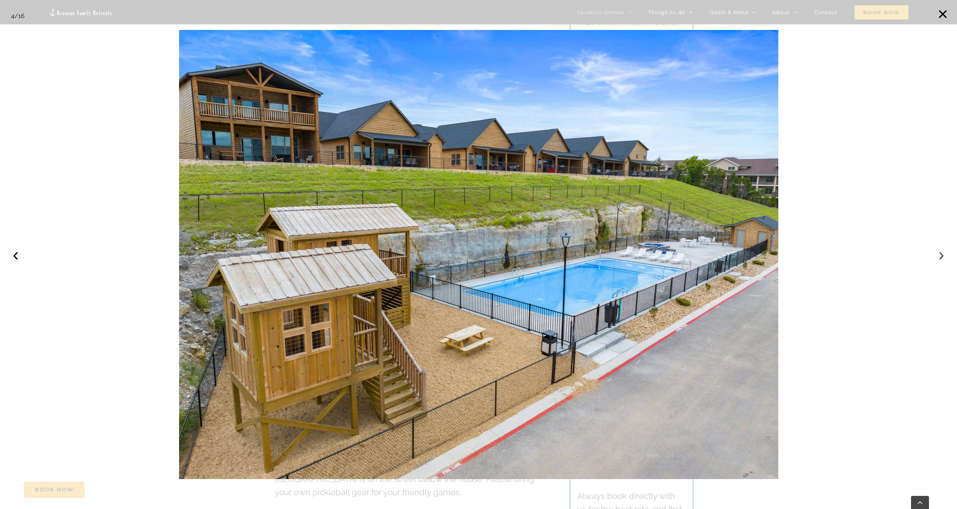
click at [942, 255] on button "›" at bounding box center [941, 254] width 16 height 16
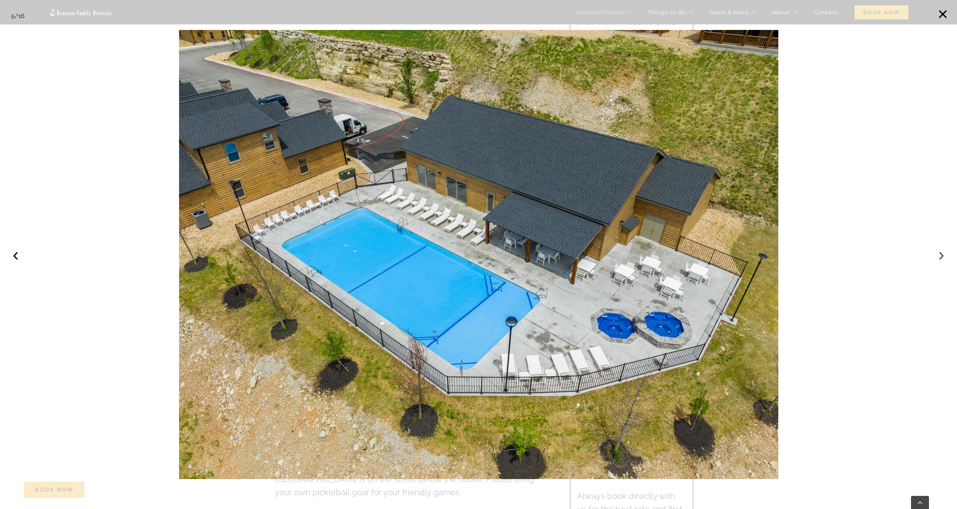
click at [942, 255] on button "›" at bounding box center [941, 254] width 16 height 16
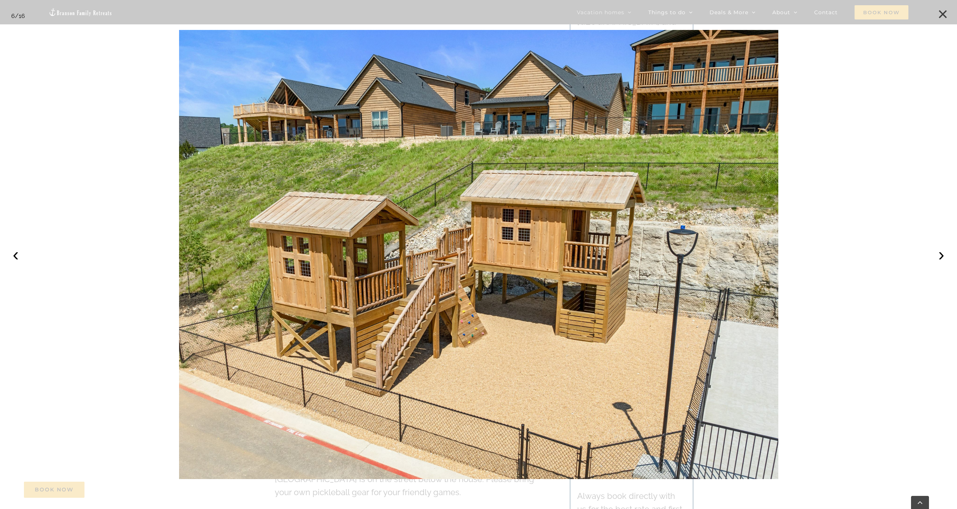
click at [945, 13] on button "×" at bounding box center [943, 14] width 16 height 16
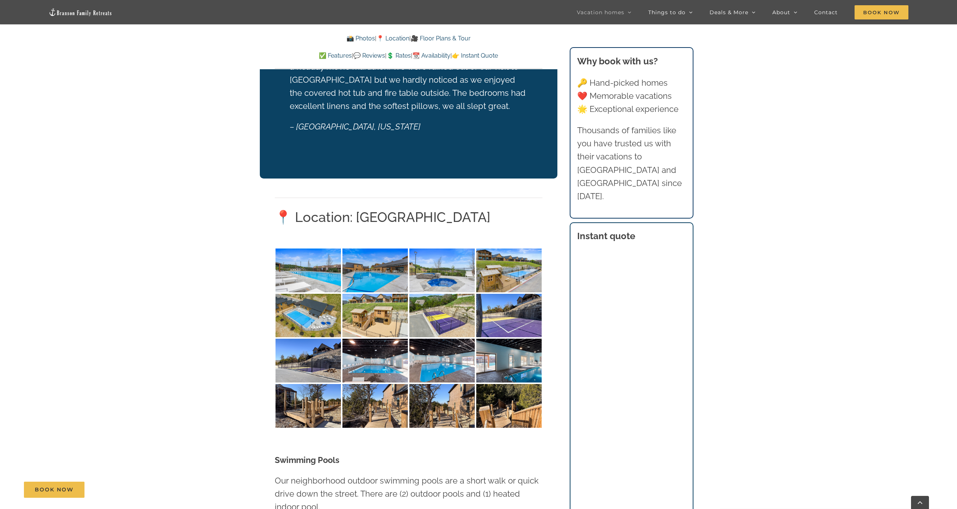
scroll to position [1554, 0]
